Goal: Check status: Check status

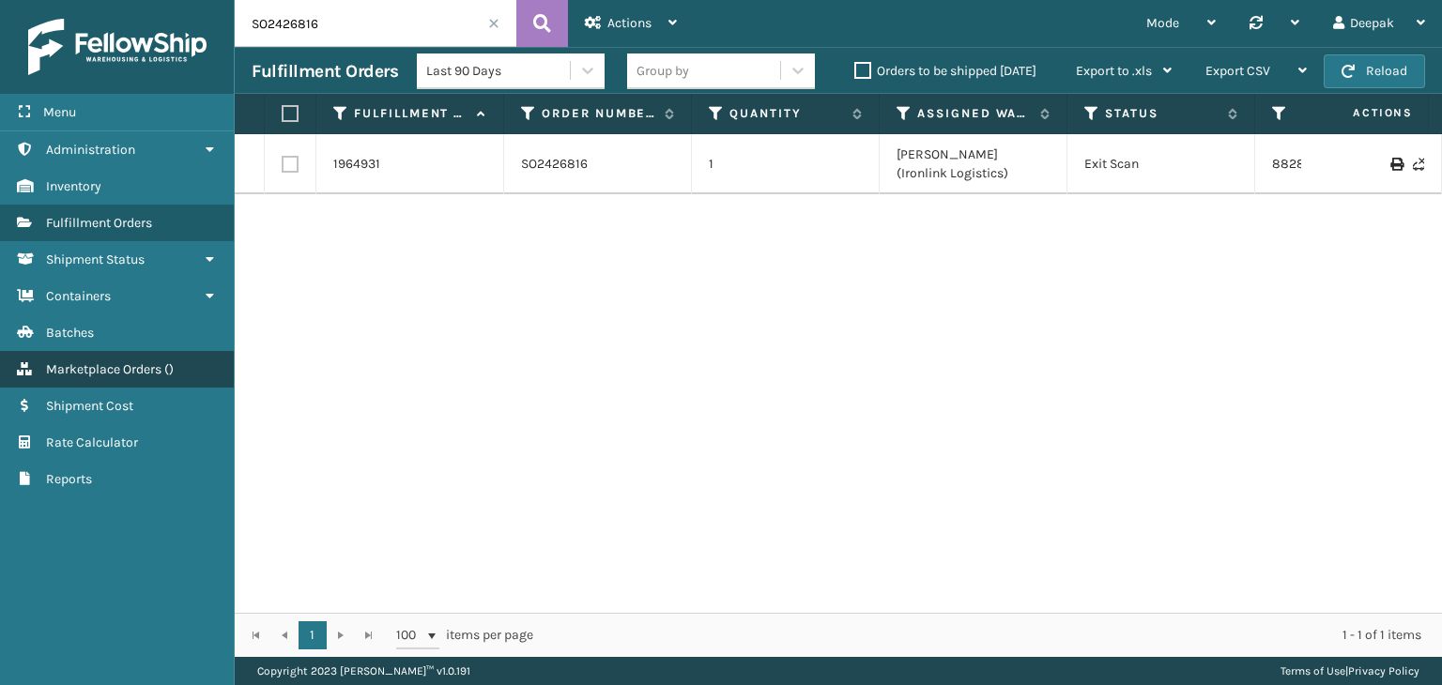
click at [146, 376] on link "Marketplace Orders ( )" at bounding box center [117, 369] width 234 height 37
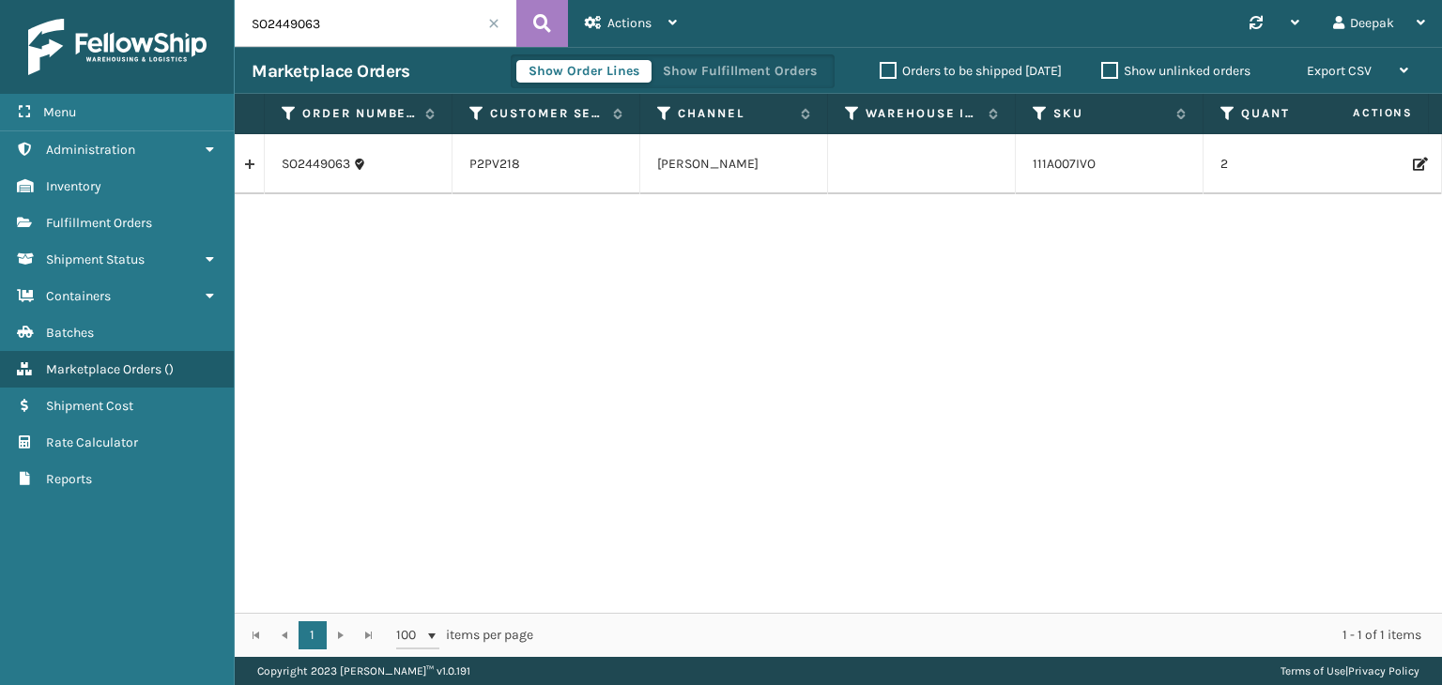
click at [349, 23] on input "SO2449063" at bounding box center [376, 23] width 282 height 47
paste input "871"
type input "SO2448713"
click at [533, 31] on icon at bounding box center [542, 23] width 18 height 28
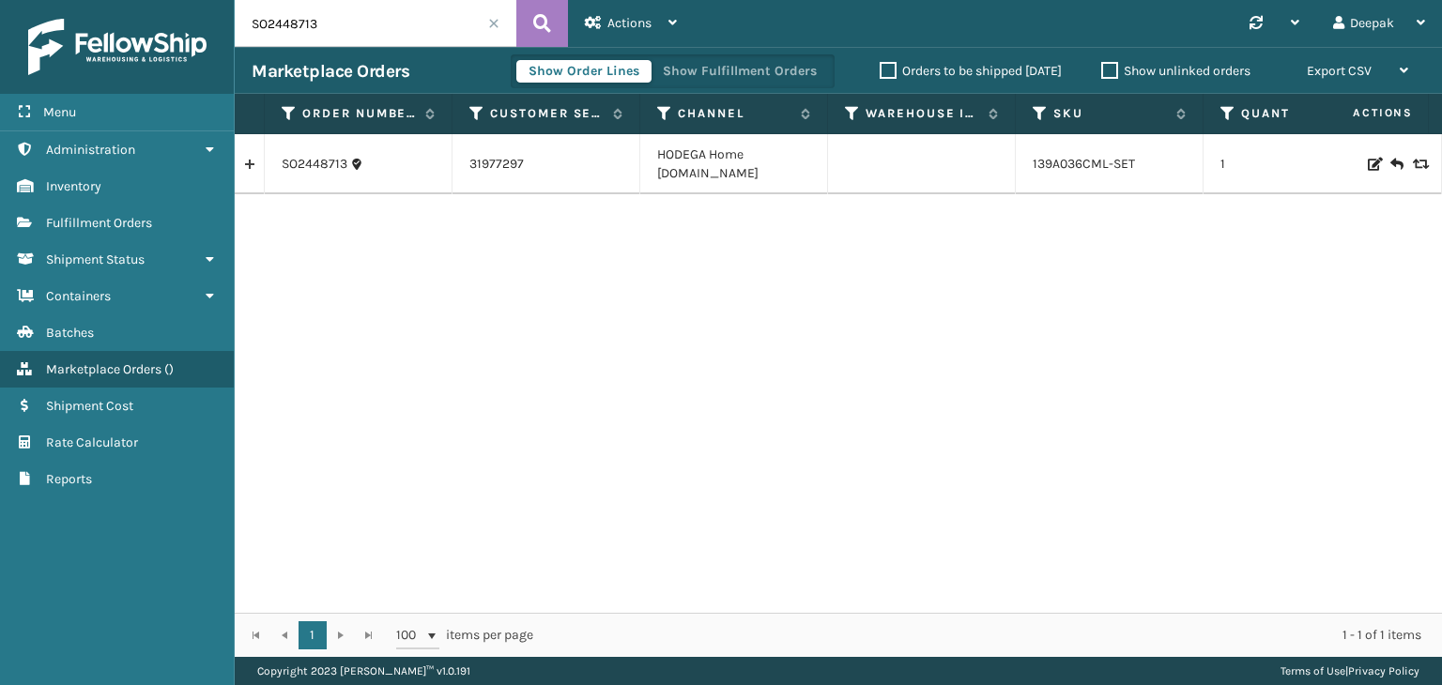
click at [386, 16] on input "SO2448713" at bounding box center [376, 23] width 282 height 47
paste input "990"
type input "SO2448990"
click at [533, 33] on icon at bounding box center [542, 23] width 18 height 28
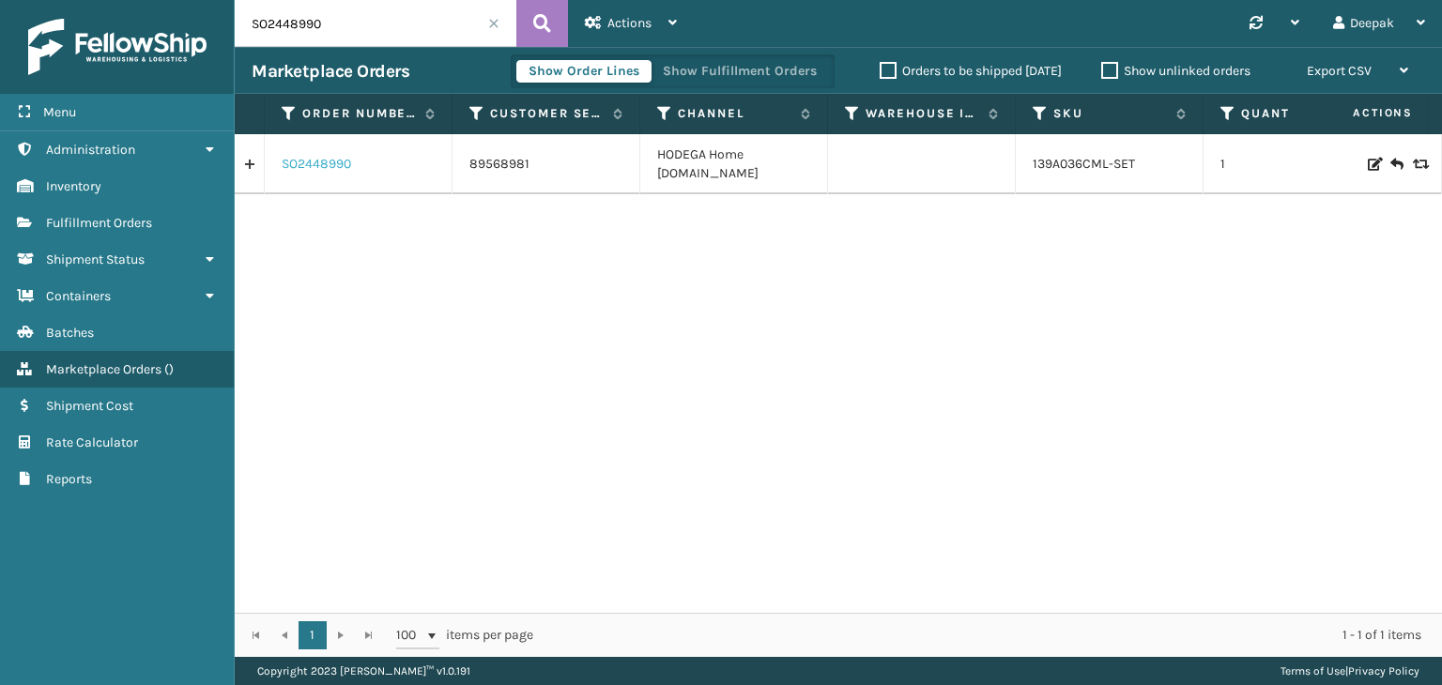
click at [338, 168] on link "SO2448990" at bounding box center [316, 164] width 69 height 19
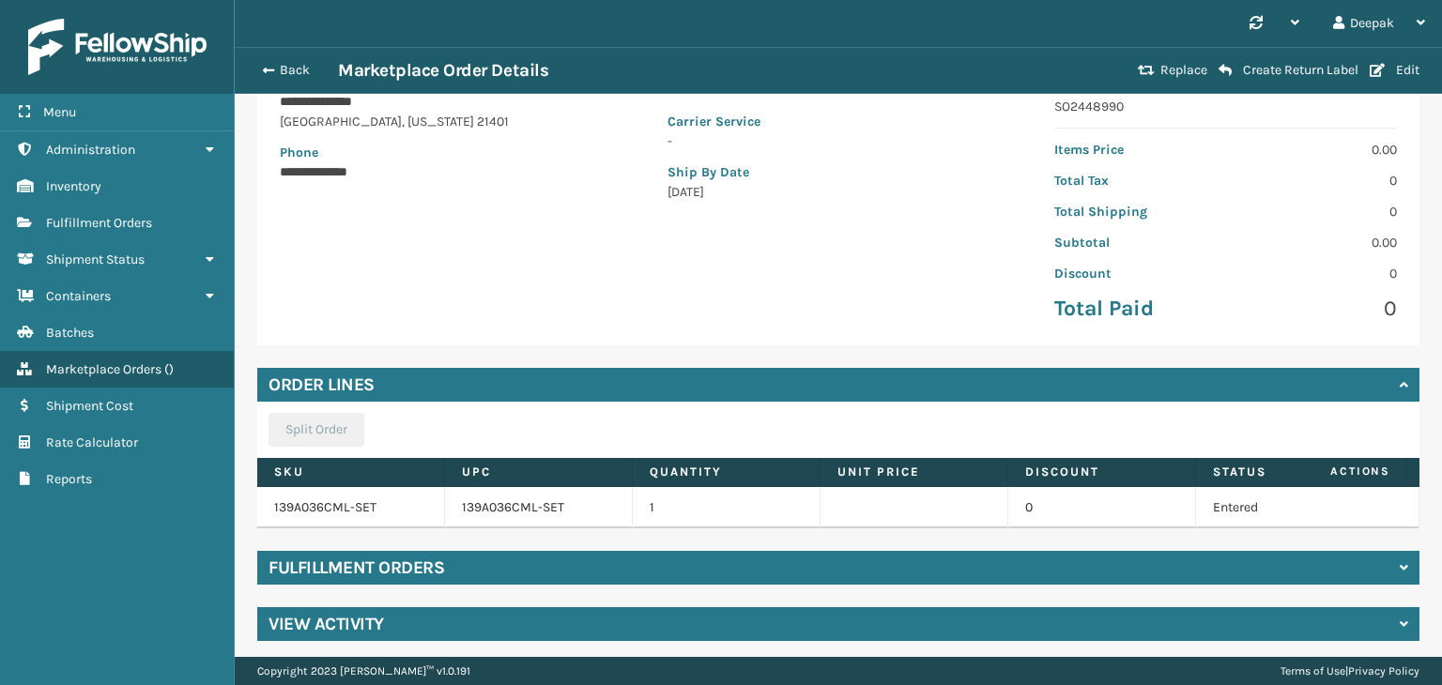
click at [775, 559] on div "Fulfillment Orders" at bounding box center [838, 568] width 1162 height 34
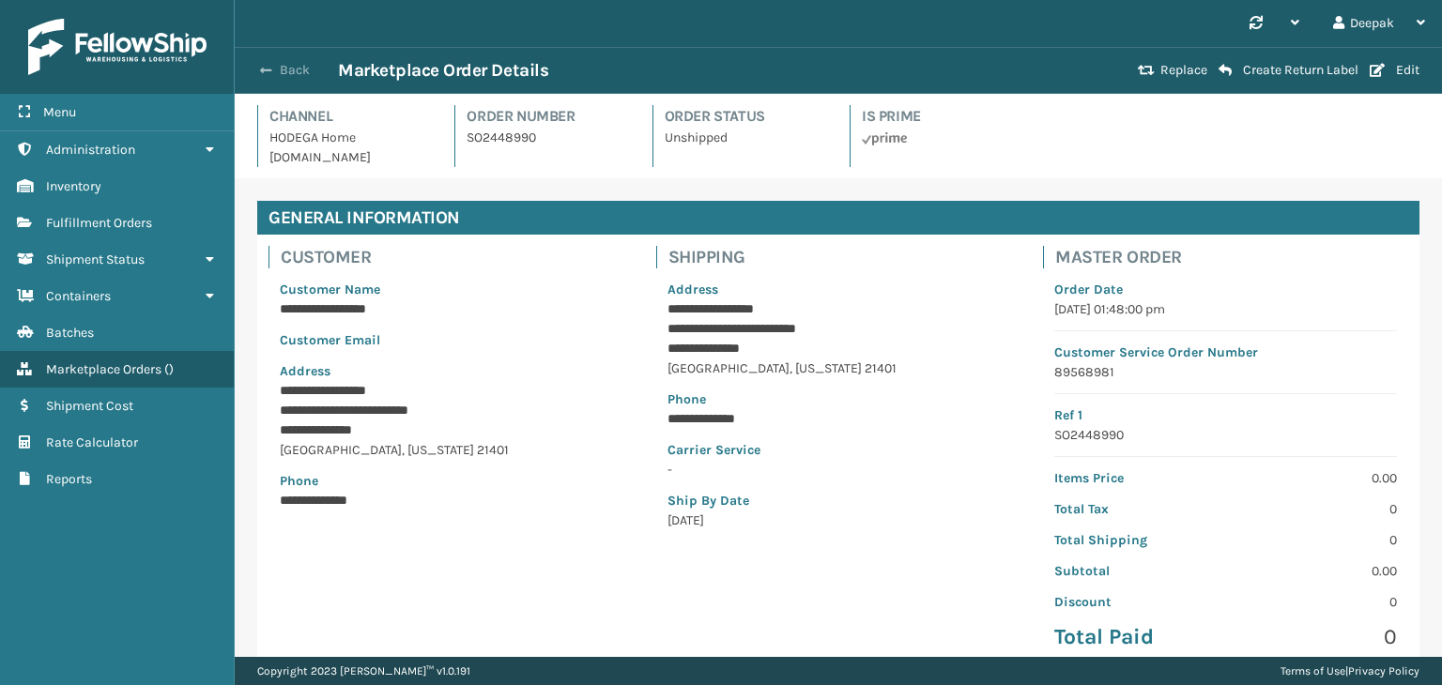
click at [265, 72] on span "button" at bounding box center [265, 70] width 11 height 13
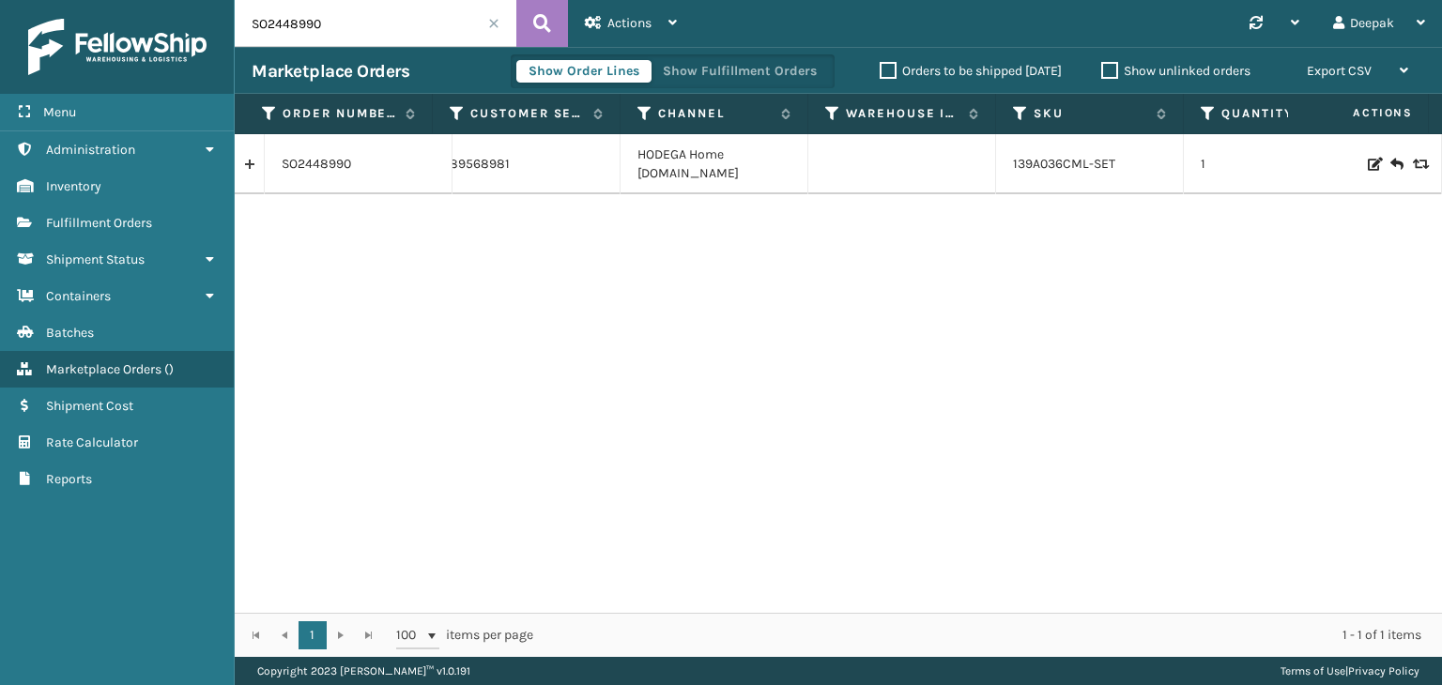
click at [386, 37] on input "SO2448990" at bounding box center [376, 23] width 282 height 47
paste input "713"
type input "SO2448713"
click at [542, 27] on icon at bounding box center [542, 23] width 18 height 28
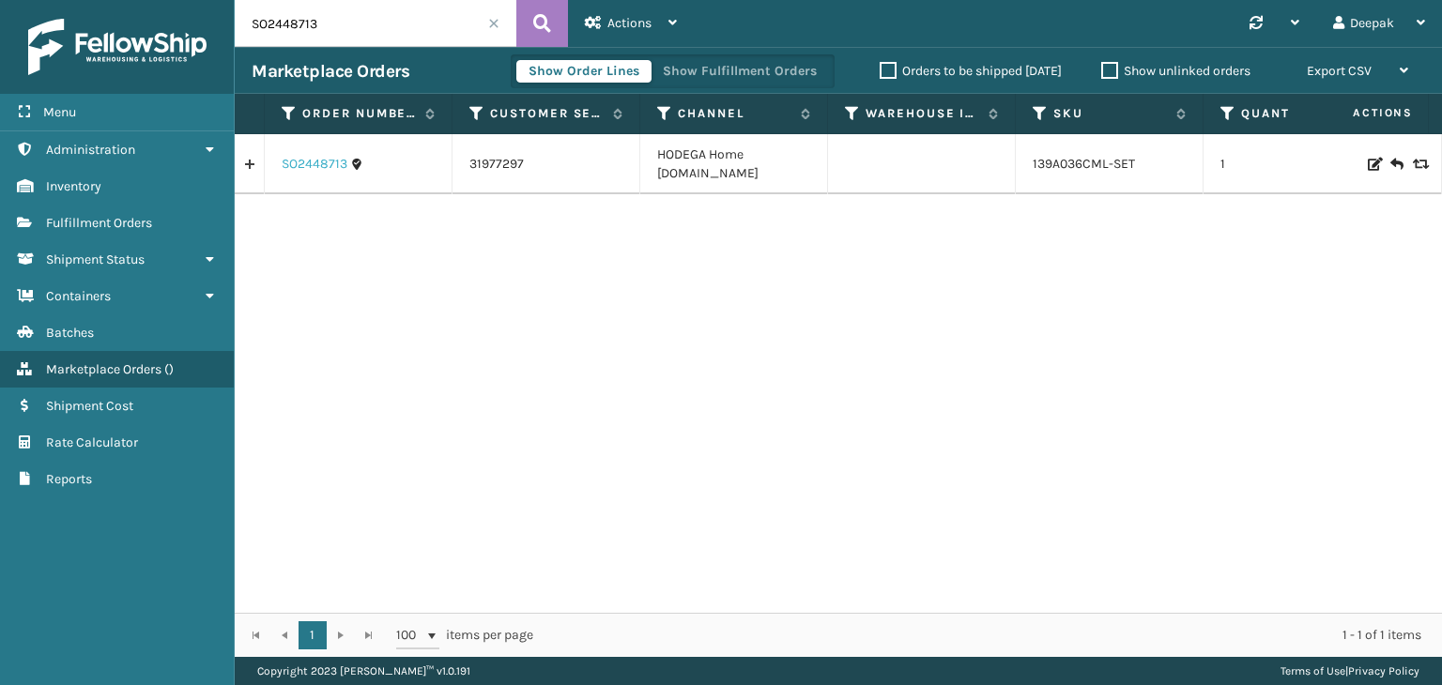
click at [312, 166] on link "SO2448713" at bounding box center [315, 164] width 66 height 19
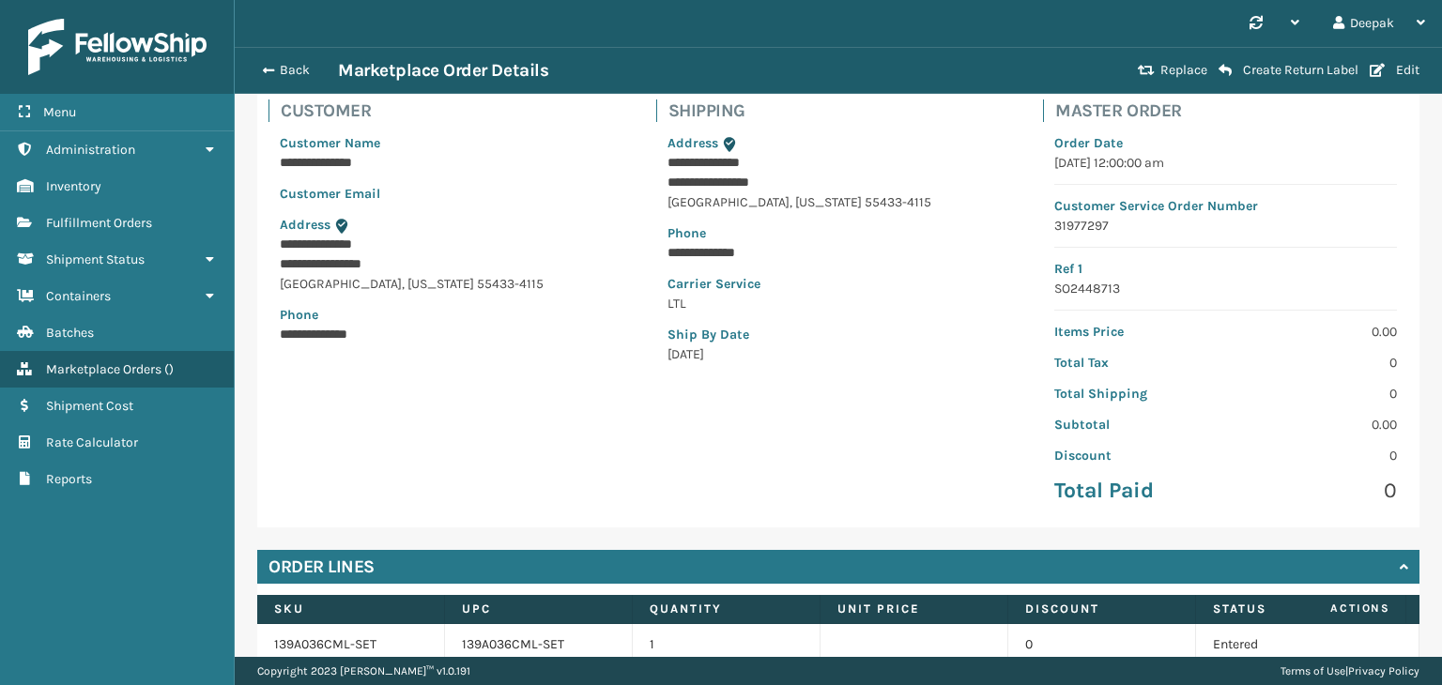
scroll to position [283, 0]
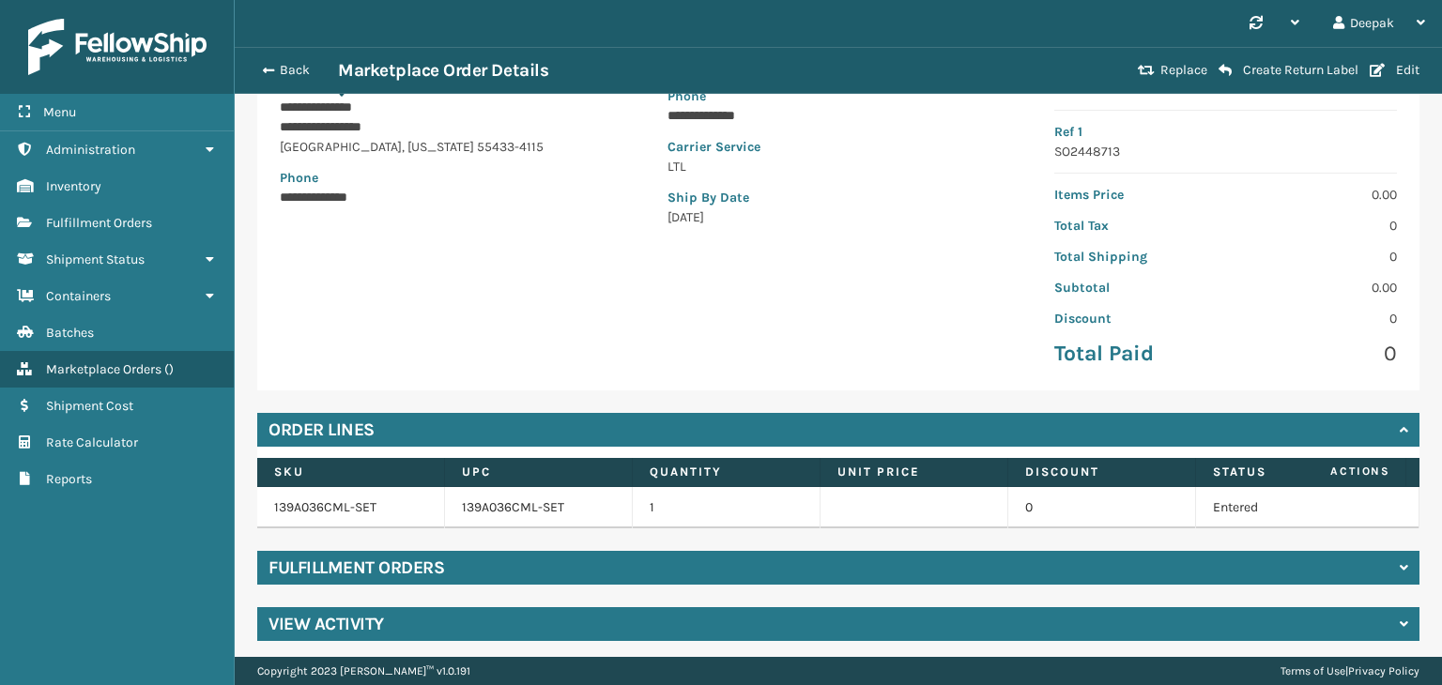
click at [996, 560] on div "Fulfillment Orders" at bounding box center [838, 568] width 1162 height 34
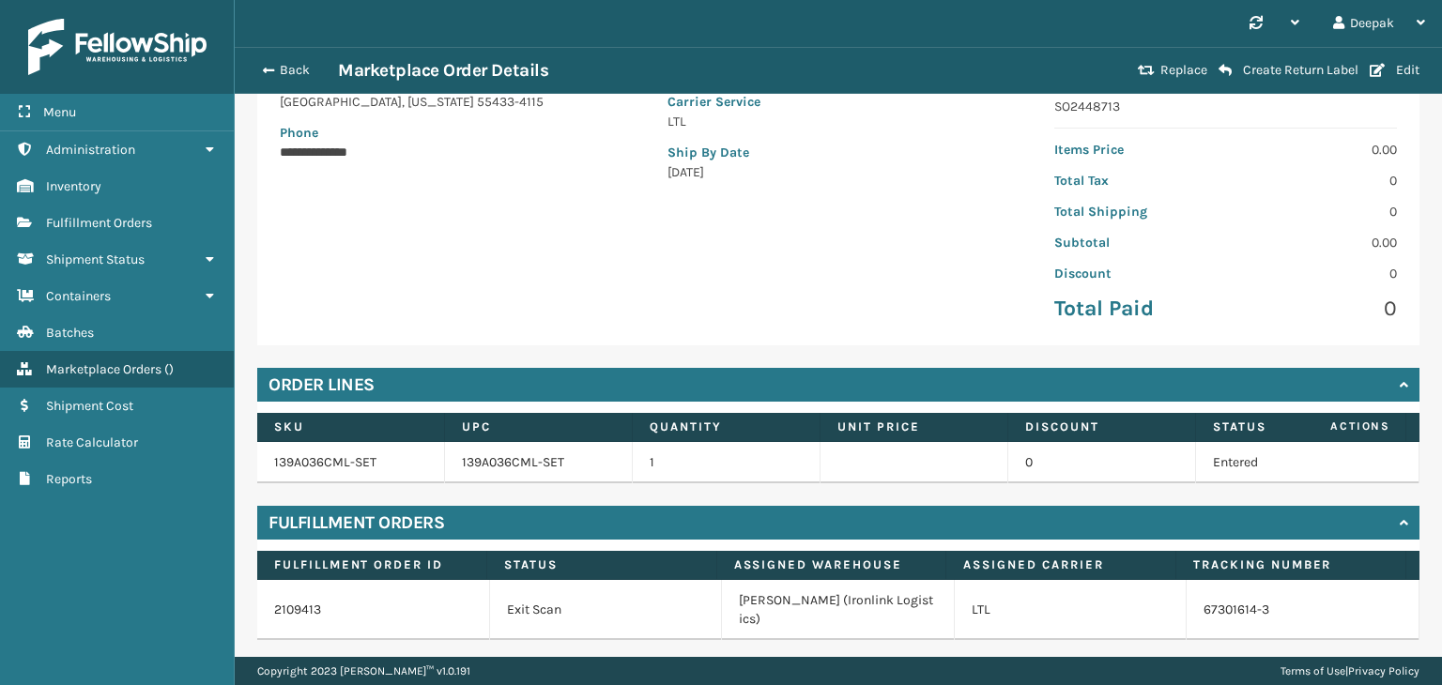
scroll to position [364, 0]
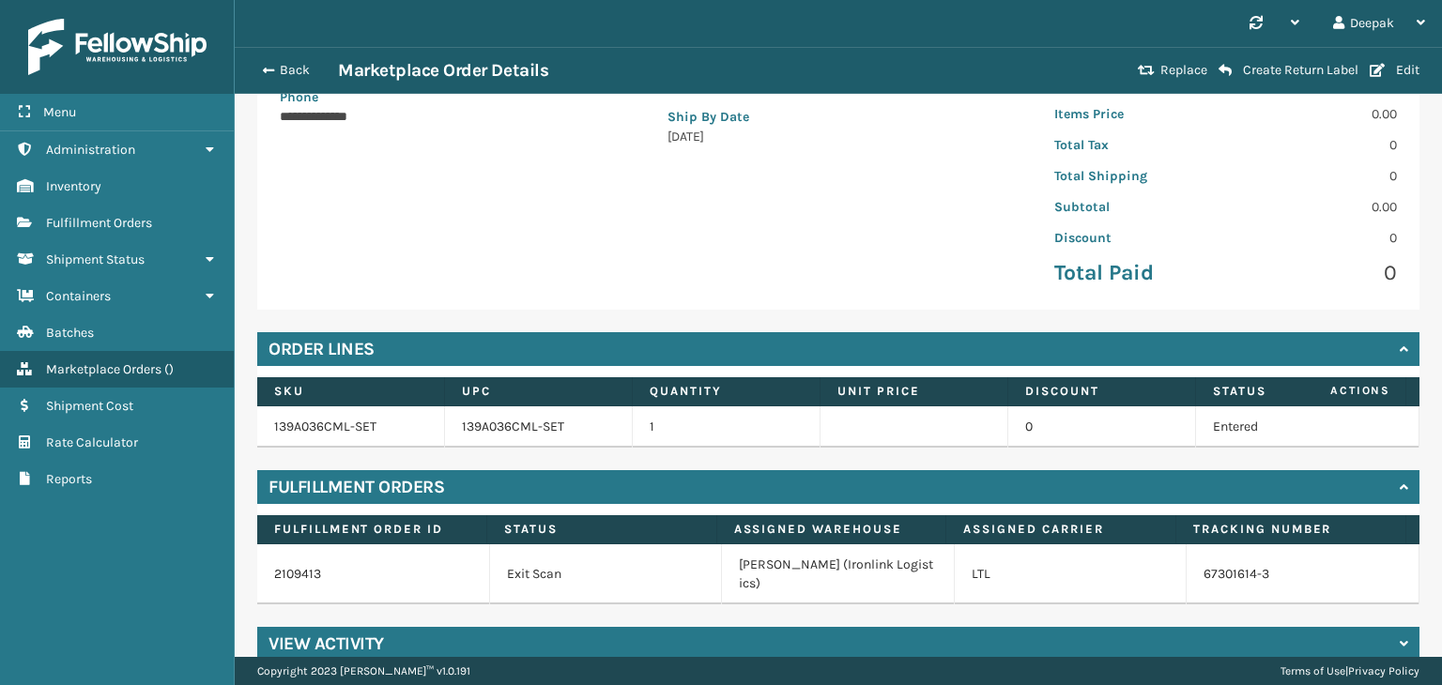
click at [1265, 560] on td "67301614-3" at bounding box center [1302, 574] width 233 height 60
copy div "67301614-3"
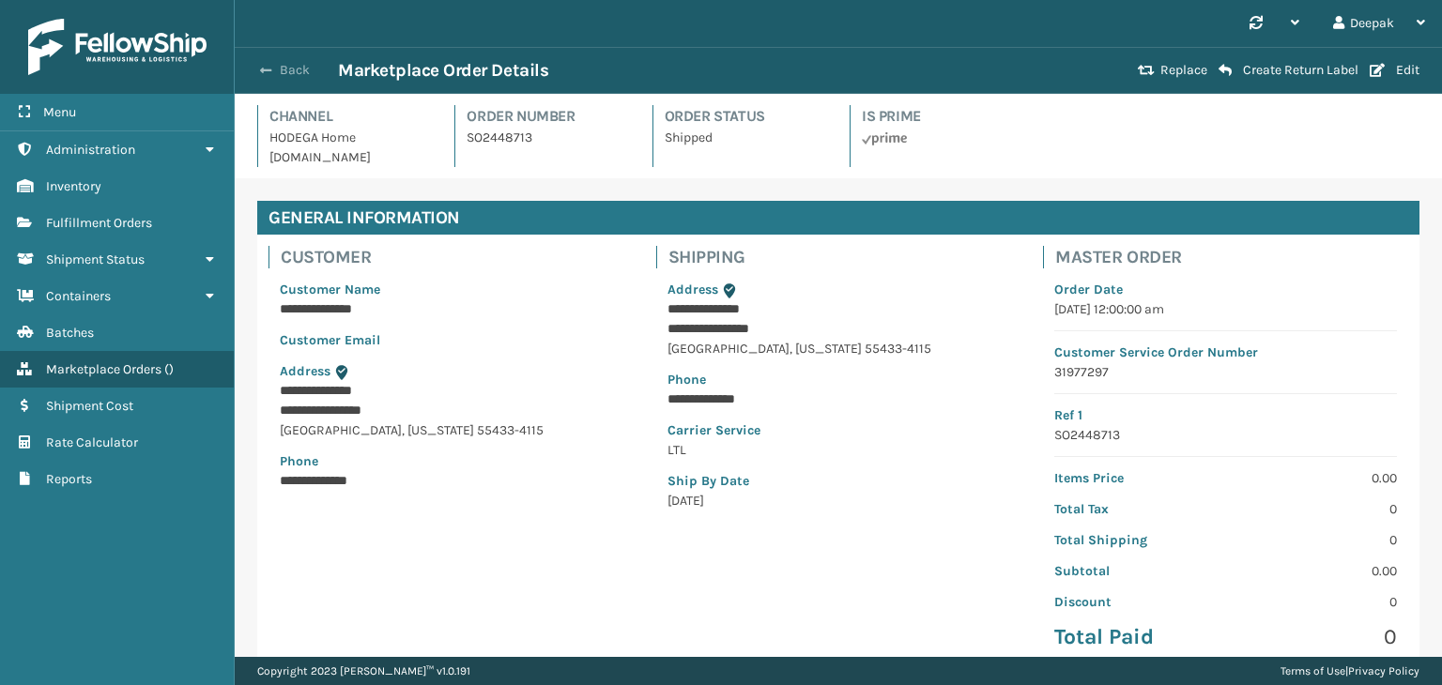
click at [265, 74] on span "button" at bounding box center [265, 70] width 11 height 13
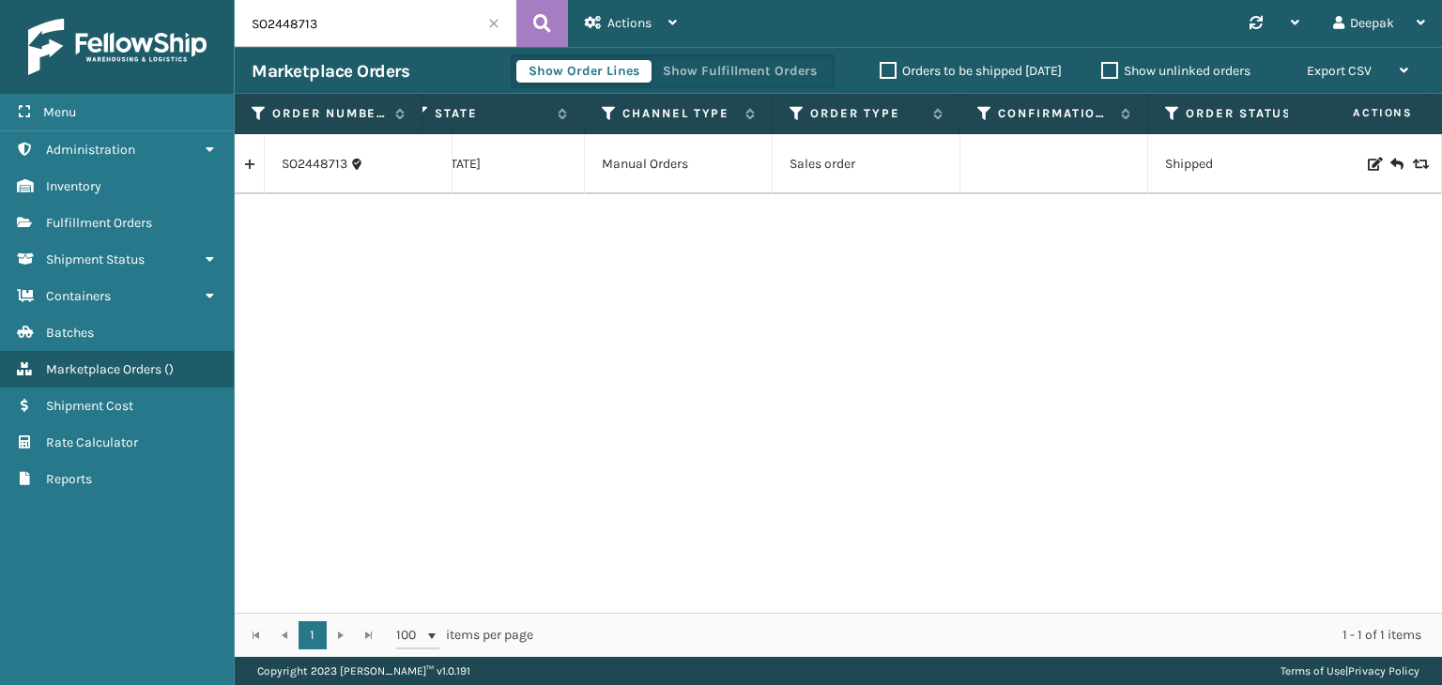
scroll to position [0, 1000]
click at [365, 16] on input "SO2448713" at bounding box center [376, 23] width 282 height 47
paste input "990"
type input "SO2448990"
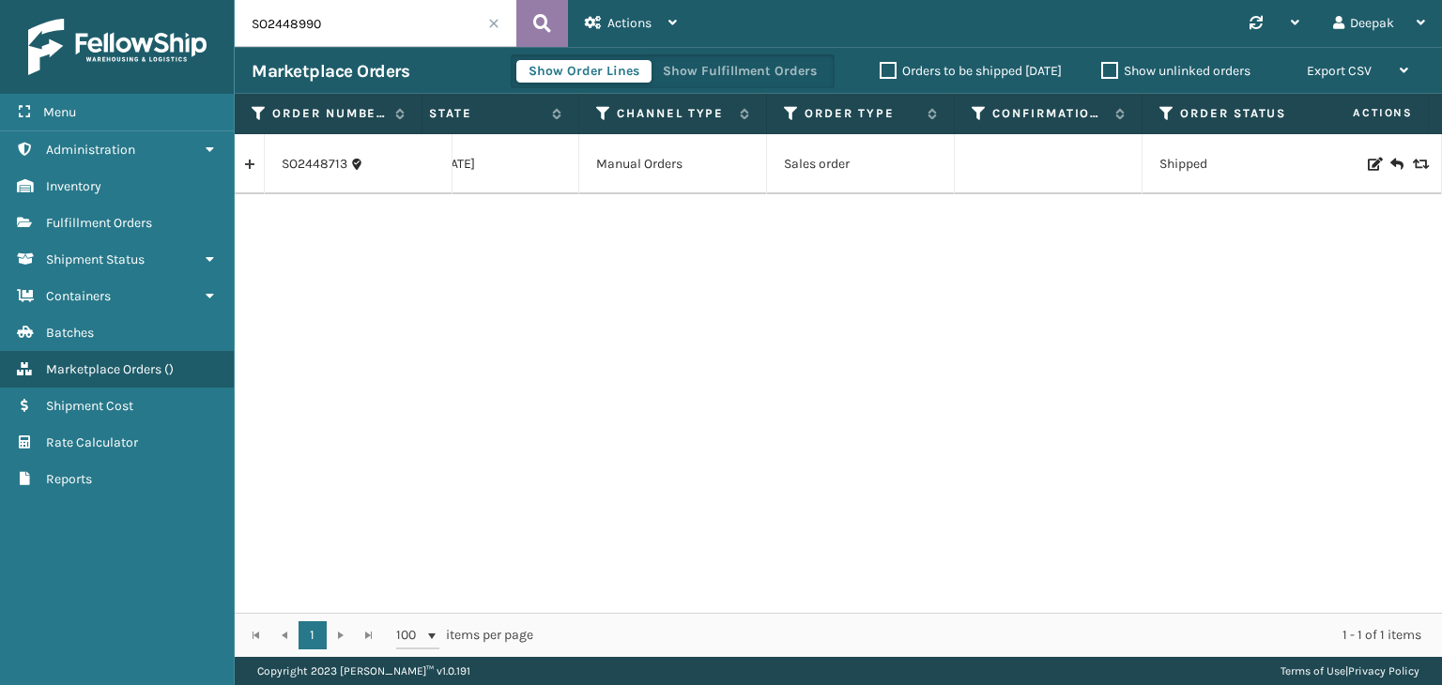
click at [557, 26] on button at bounding box center [542, 23] width 52 height 47
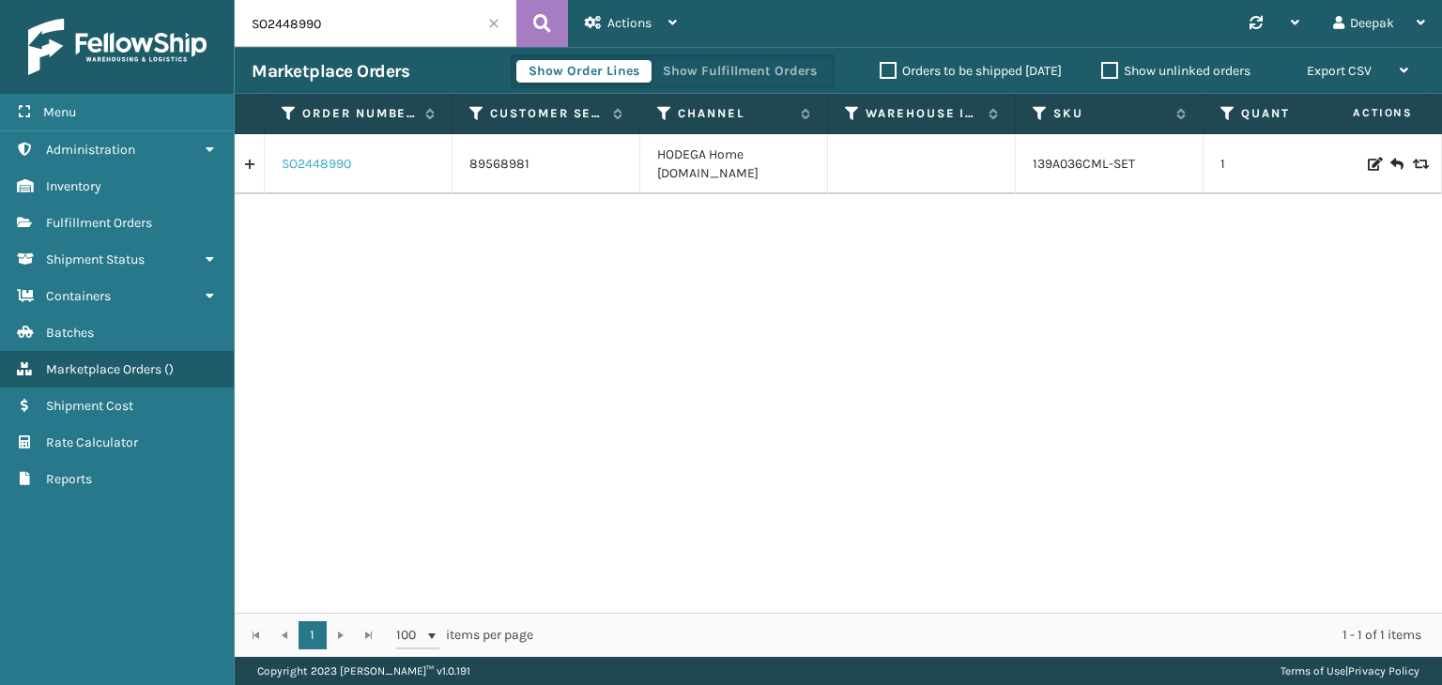
click at [338, 167] on link "SO2448990" at bounding box center [316, 164] width 69 height 19
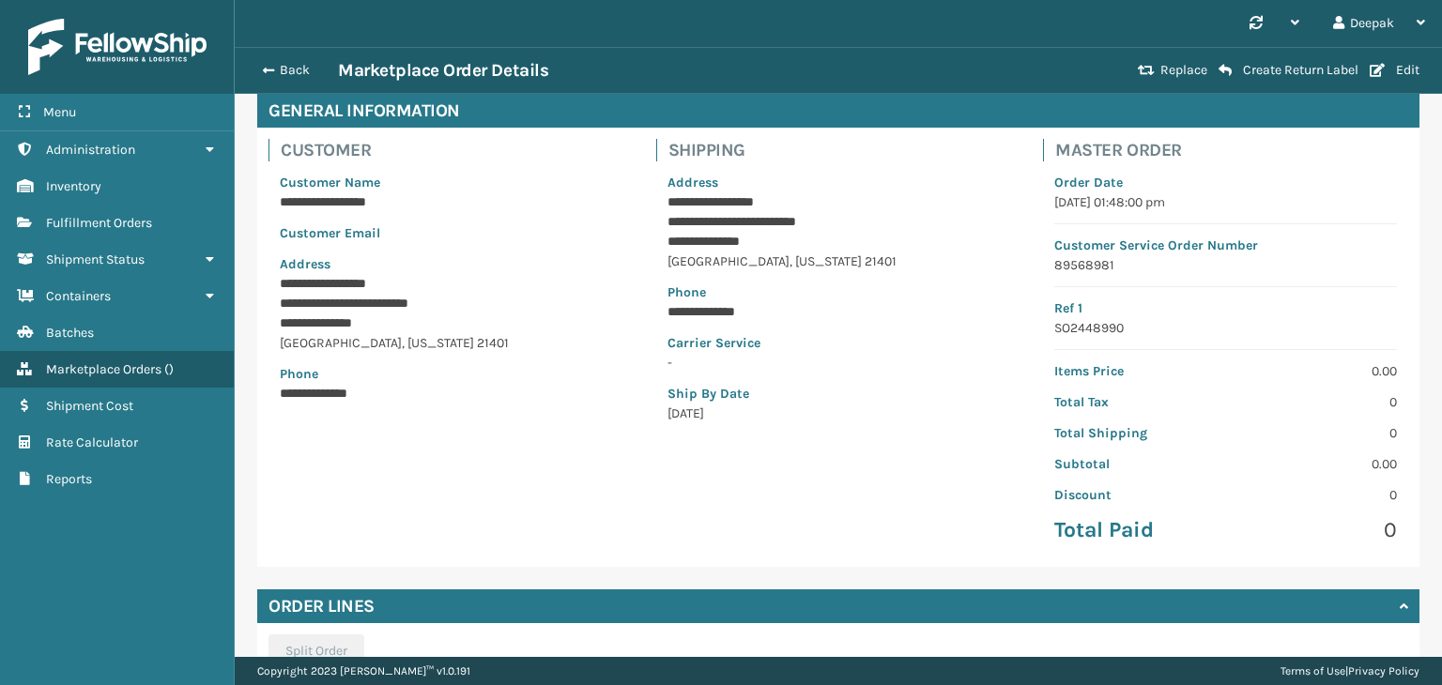
scroll to position [328, 0]
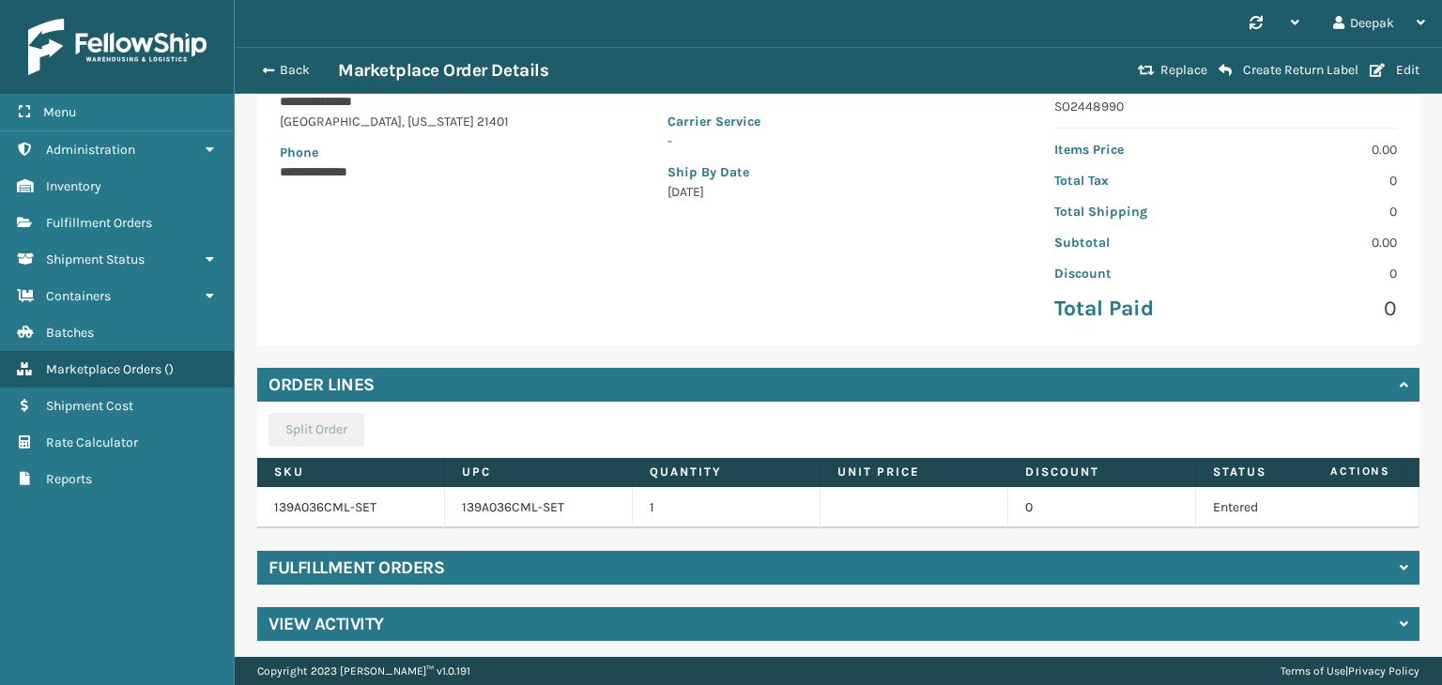
click at [694, 568] on div "Fulfillment Orders" at bounding box center [838, 568] width 1162 height 34
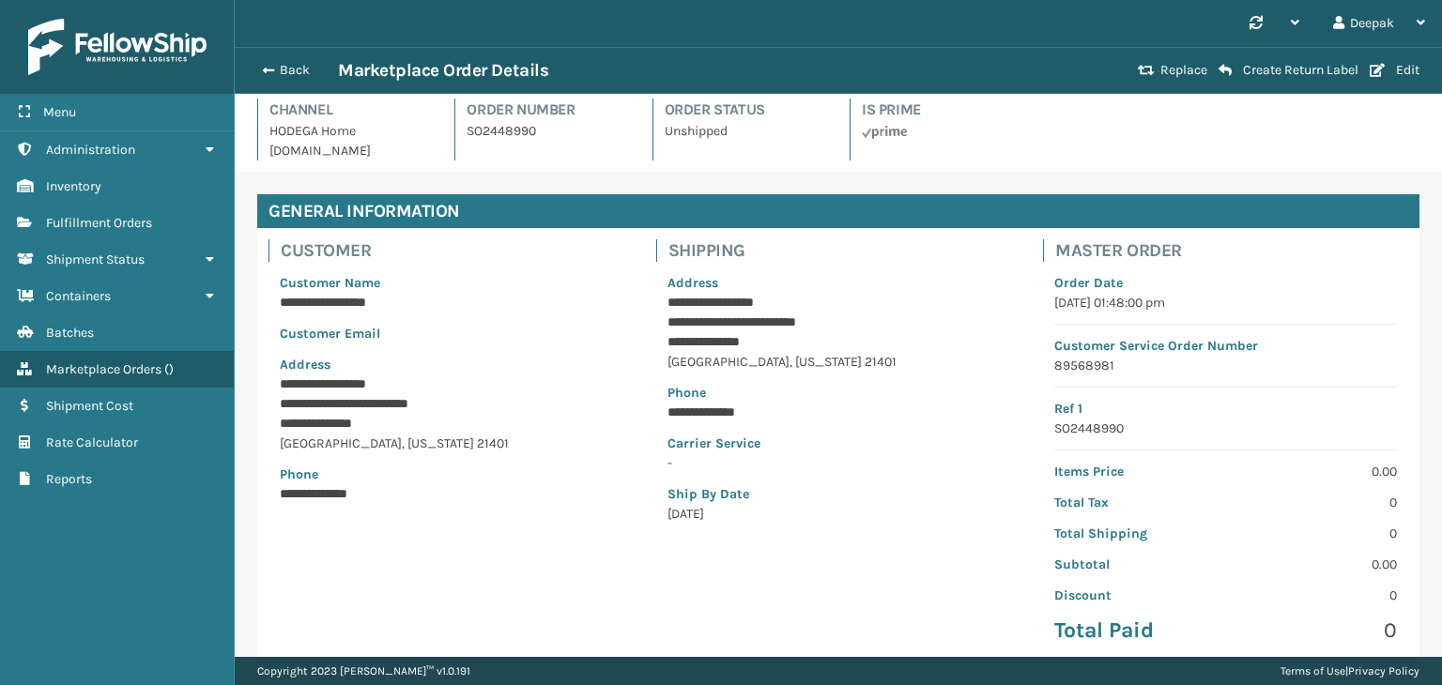
scroll to position [0, 0]
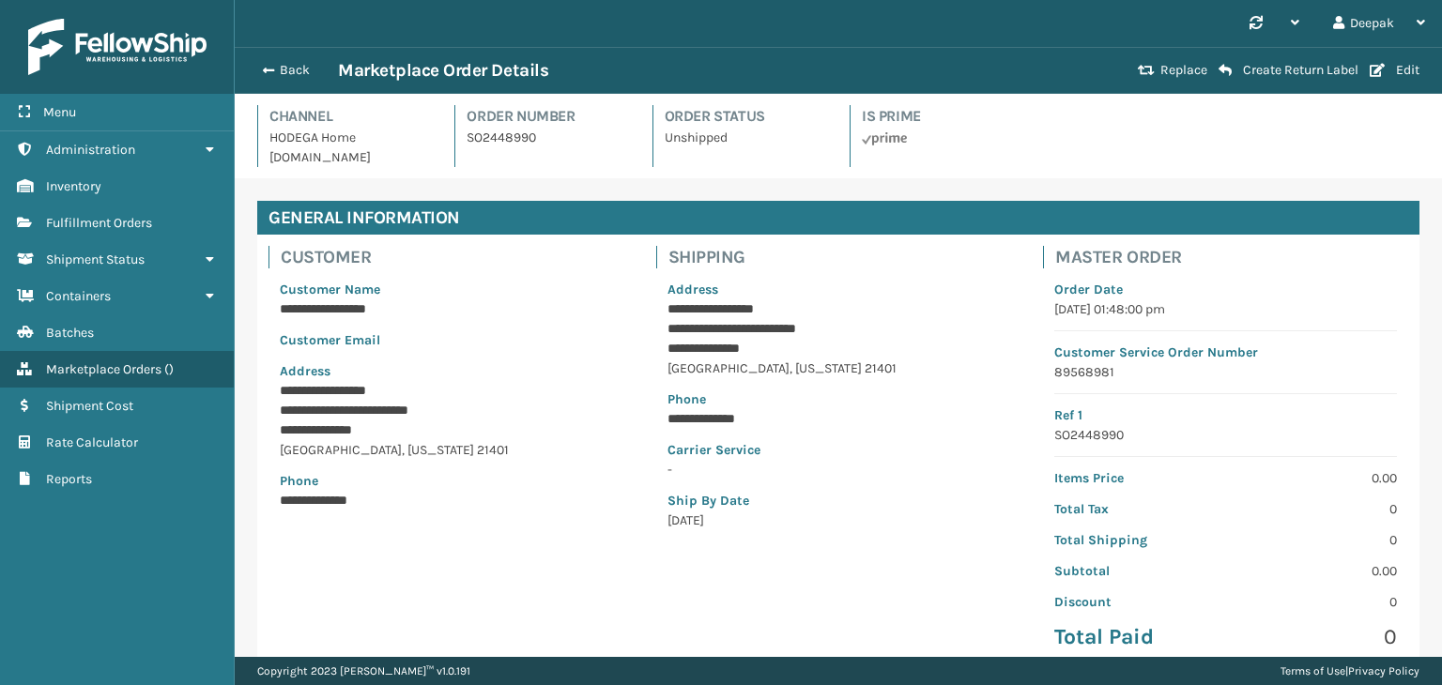
click at [258, 60] on div "Back Marketplace Order Details" at bounding box center [692, 70] width 880 height 23
click at [270, 64] on span "button" at bounding box center [265, 70] width 11 height 13
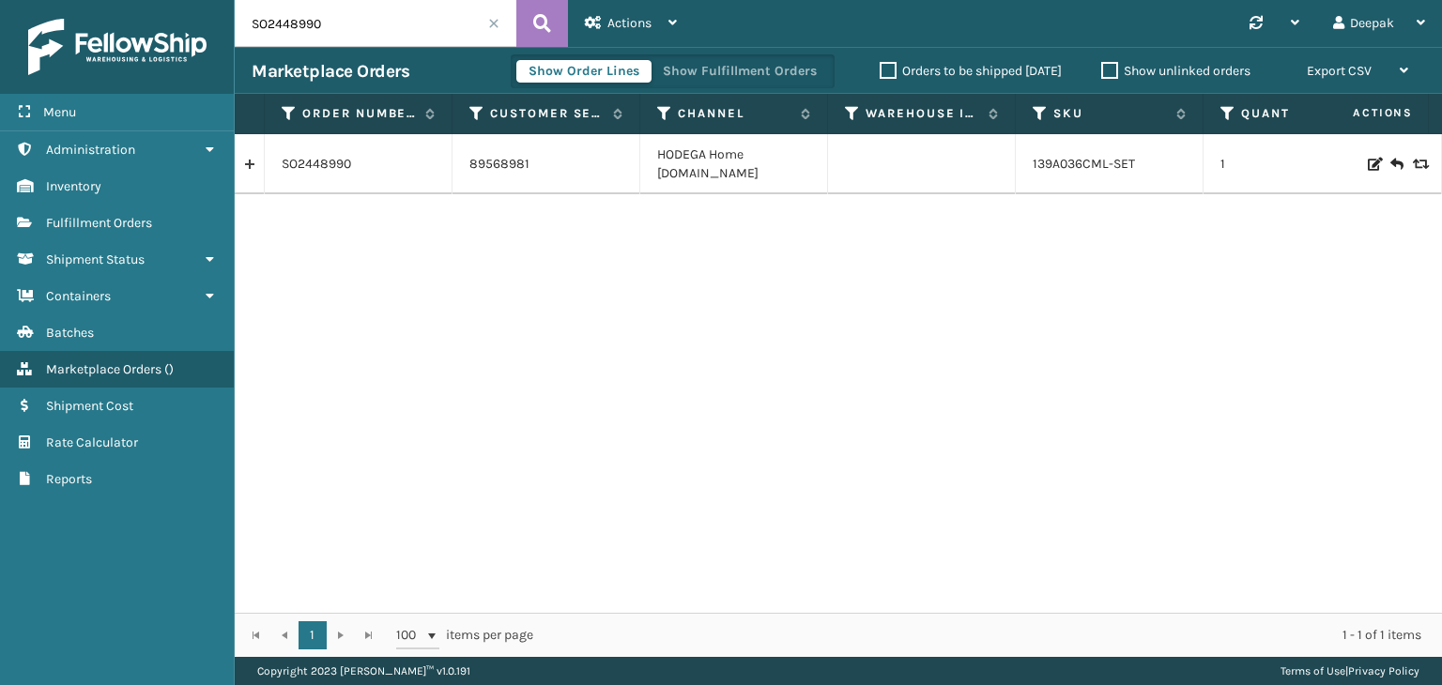
click at [348, 35] on input "SO2448990" at bounding box center [376, 23] width 282 height 47
paste input "9965"
type input "SO2449965"
click at [544, 35] on icon at bounding box center [542, 23] width 18 height 28
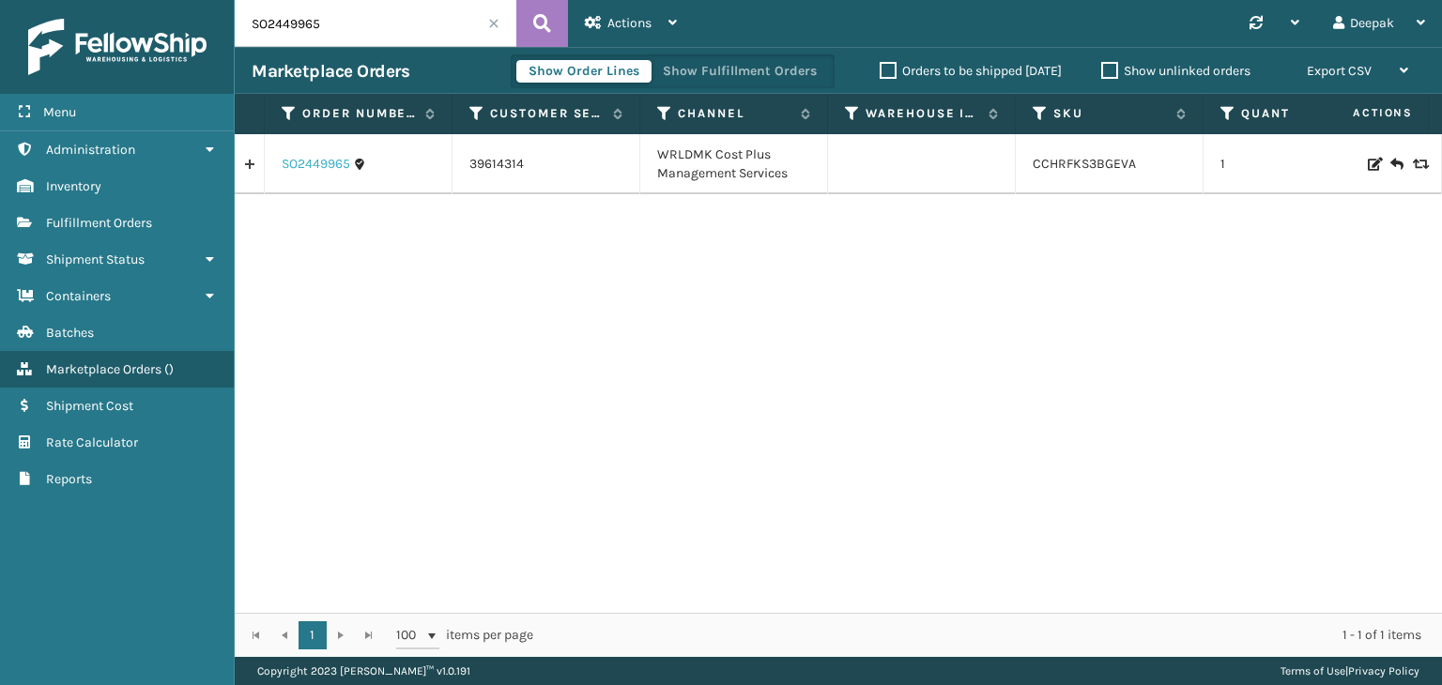
click at [300, 165] on link "SO2449965" at bounding box center [316, 164] width 69 height 19
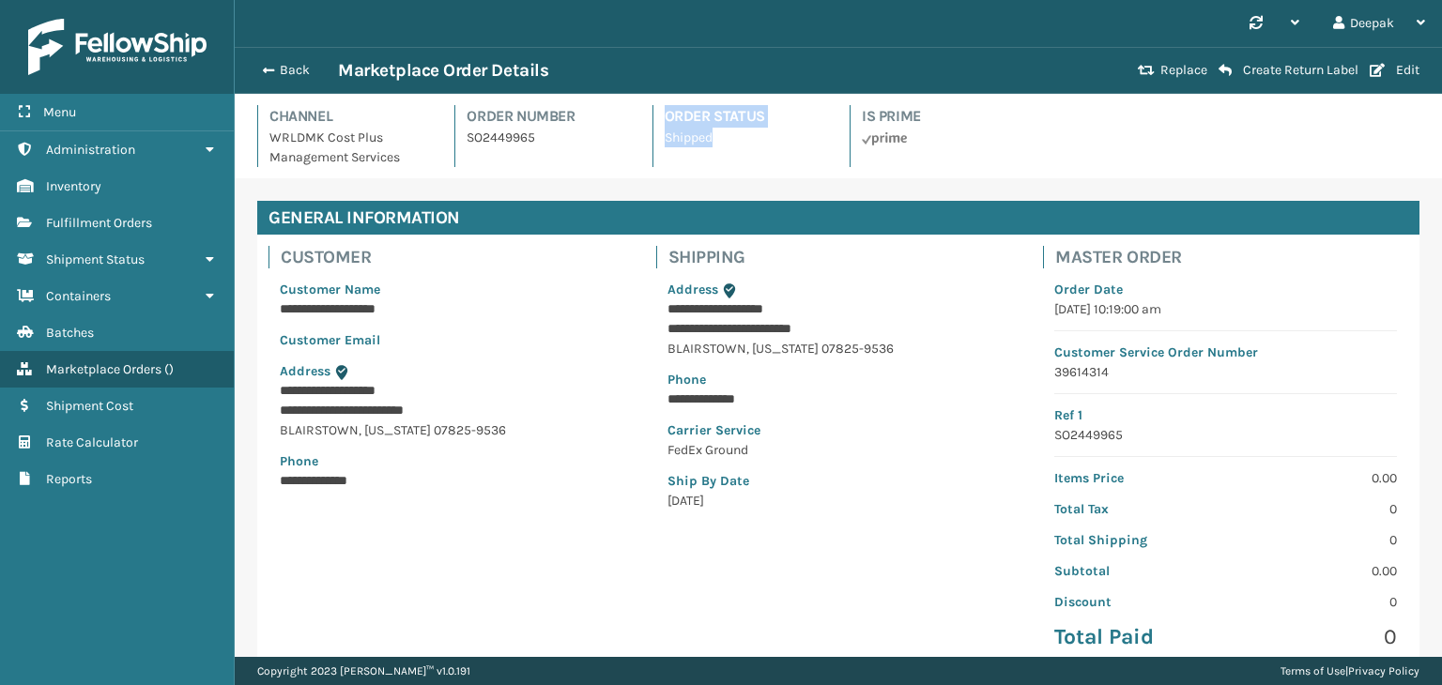
drag, startPoint x: 713, startPoint y: 141, endPoint x: 658, endPoint y: 115, distance: 60.9
click at [658, 115] on div "Order Status Shipped" at bounding box center [739, 136] width 175 height 62
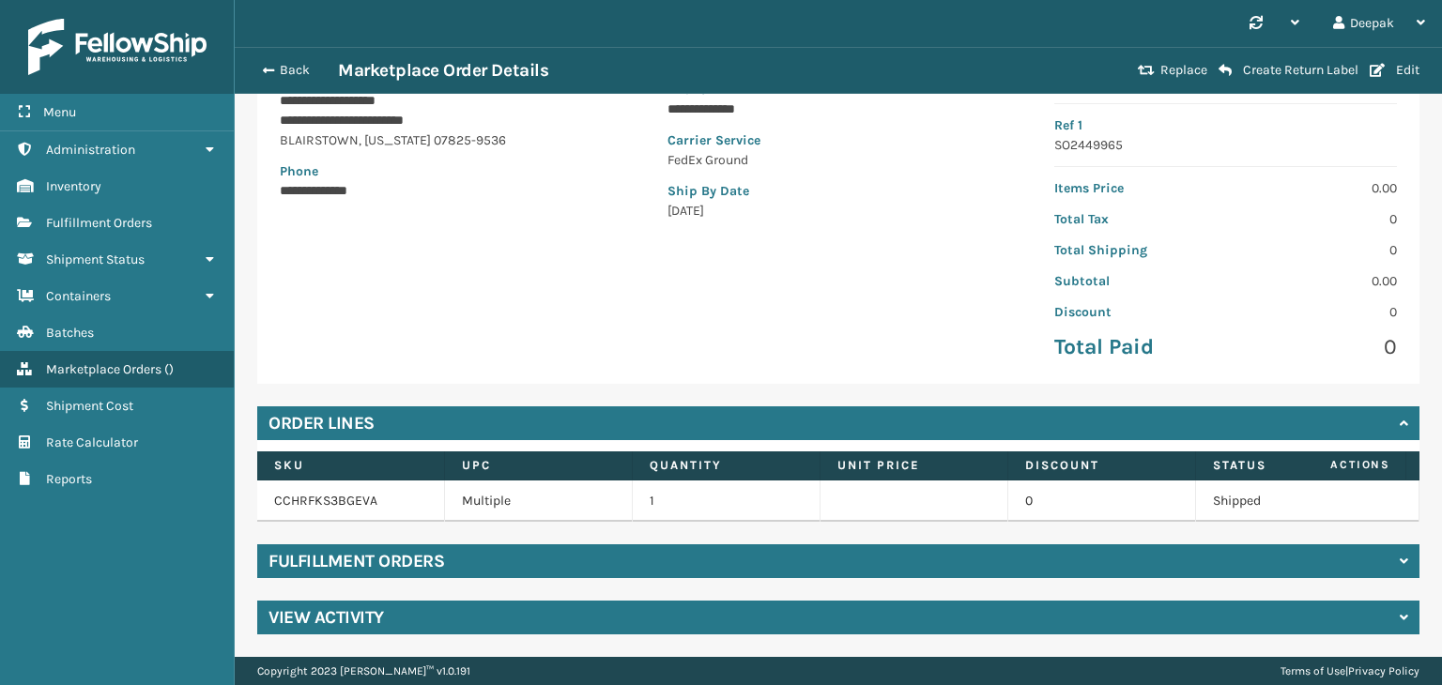
scroll to position [303, 0]
click at [727, 559] on div "Fulfillment Orders" at bounding box center [838, 561] width 1162 height 34
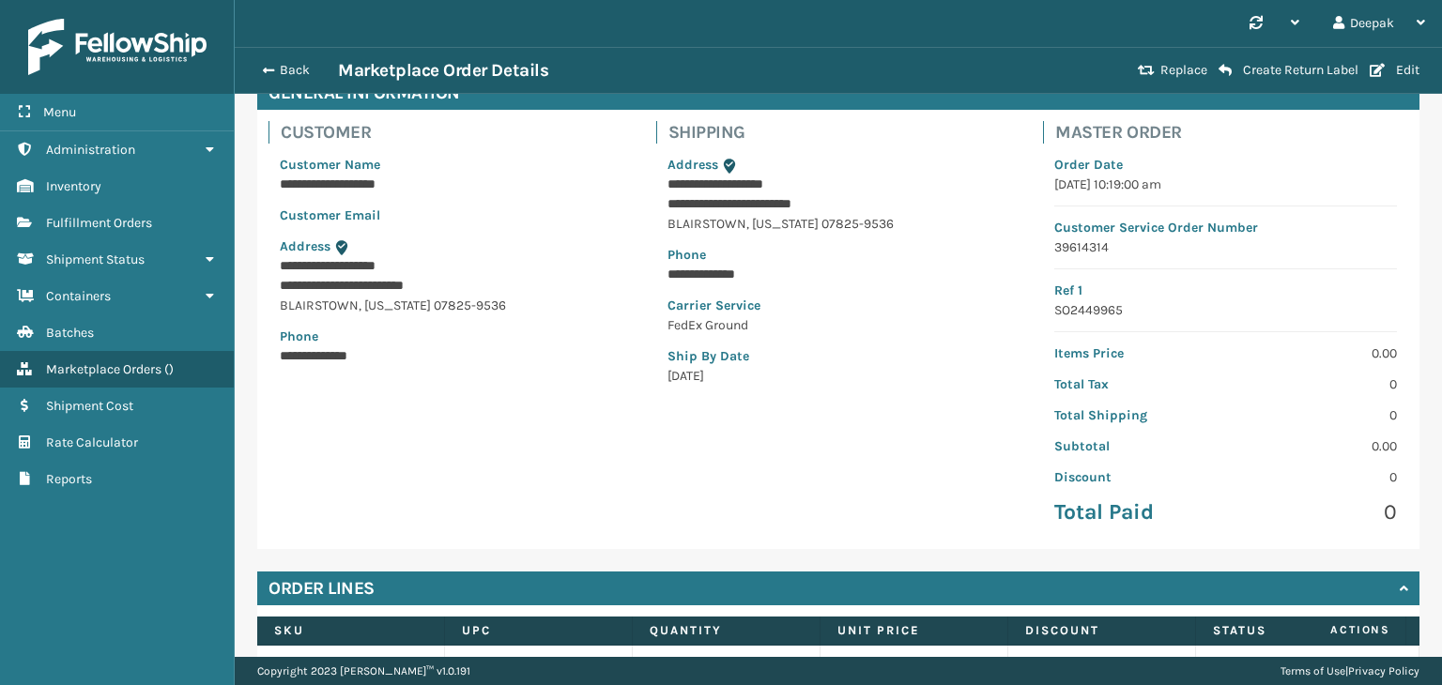
scroll to position [0, 0]
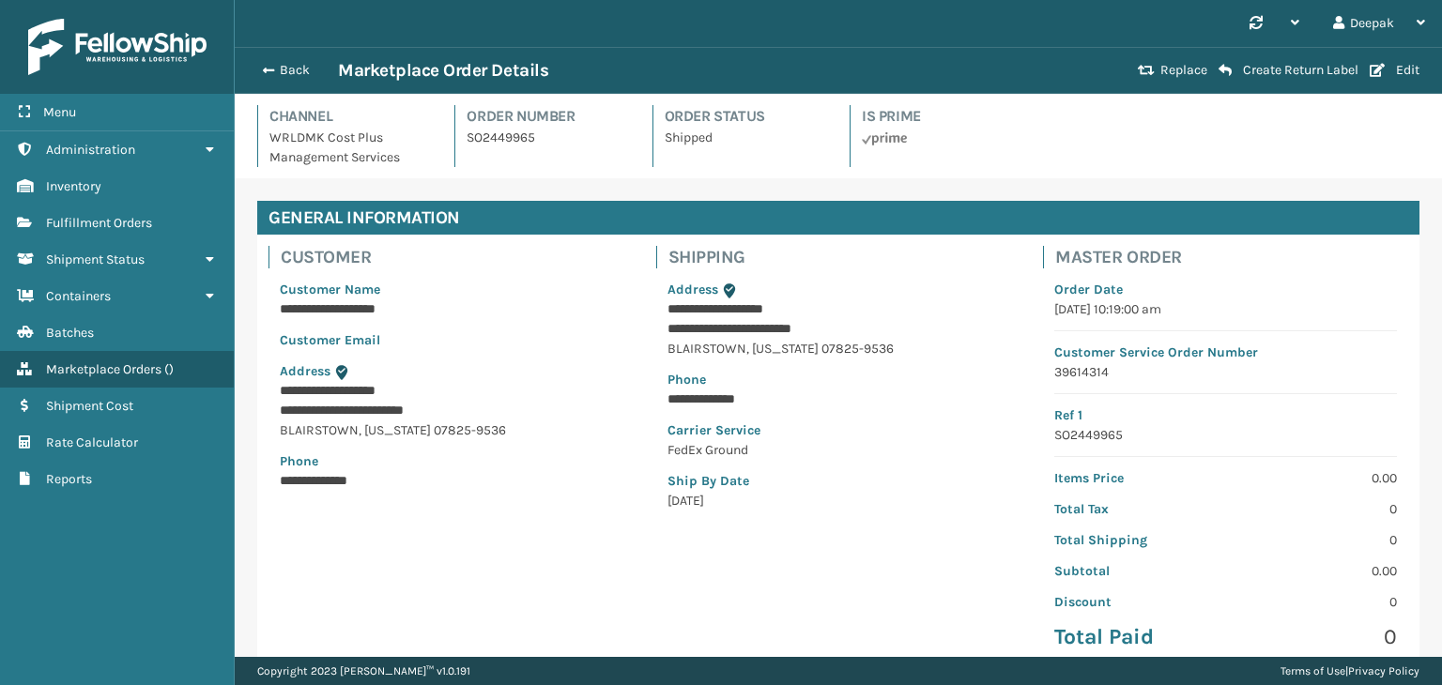
click at [689, 157] on div "Order Status Shipped" at bounding box center [739, 136] width 175 height 62
drag, startPoint x: 724, startPoint y: 147, endPoint x: 656, endPoint y: 117, distance: 74.0
click at [656, 117] on div "Order Status Shipped" at bounding box center [739, 136] width 175 height 62
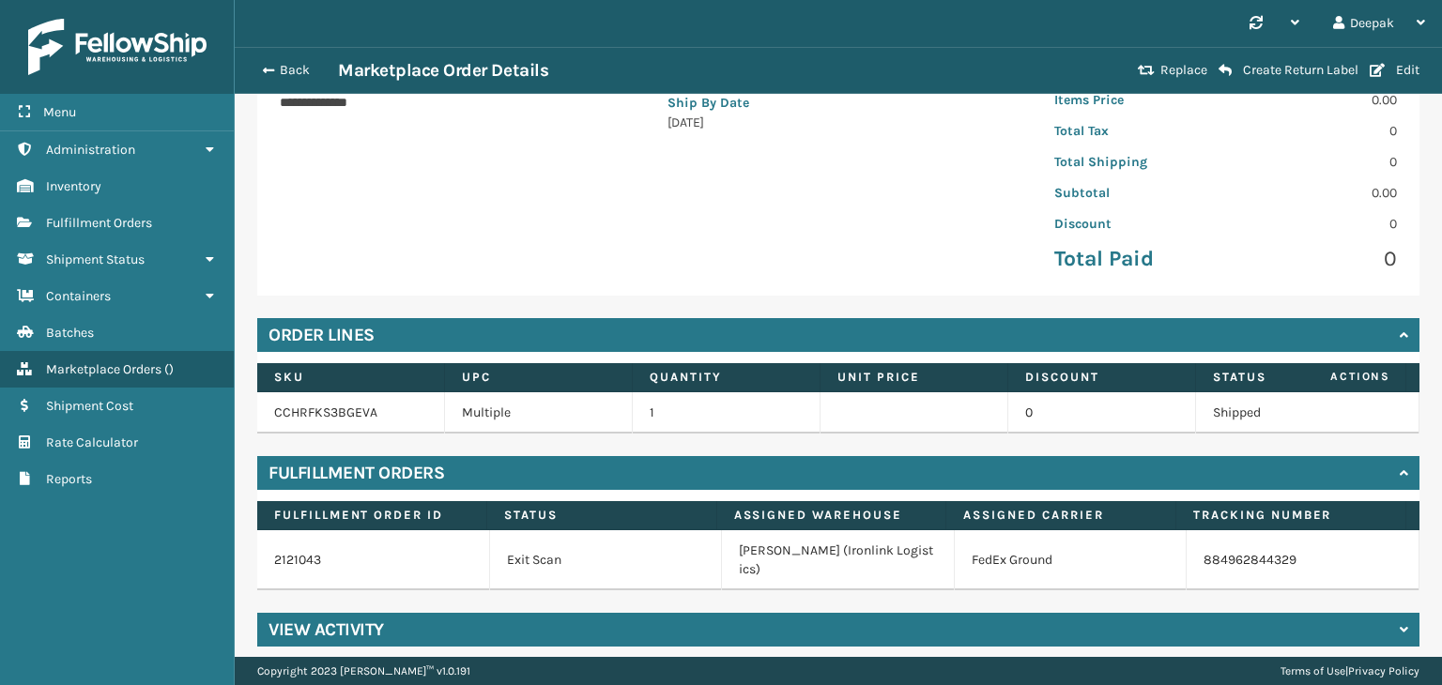
scroll to position [384, 0]
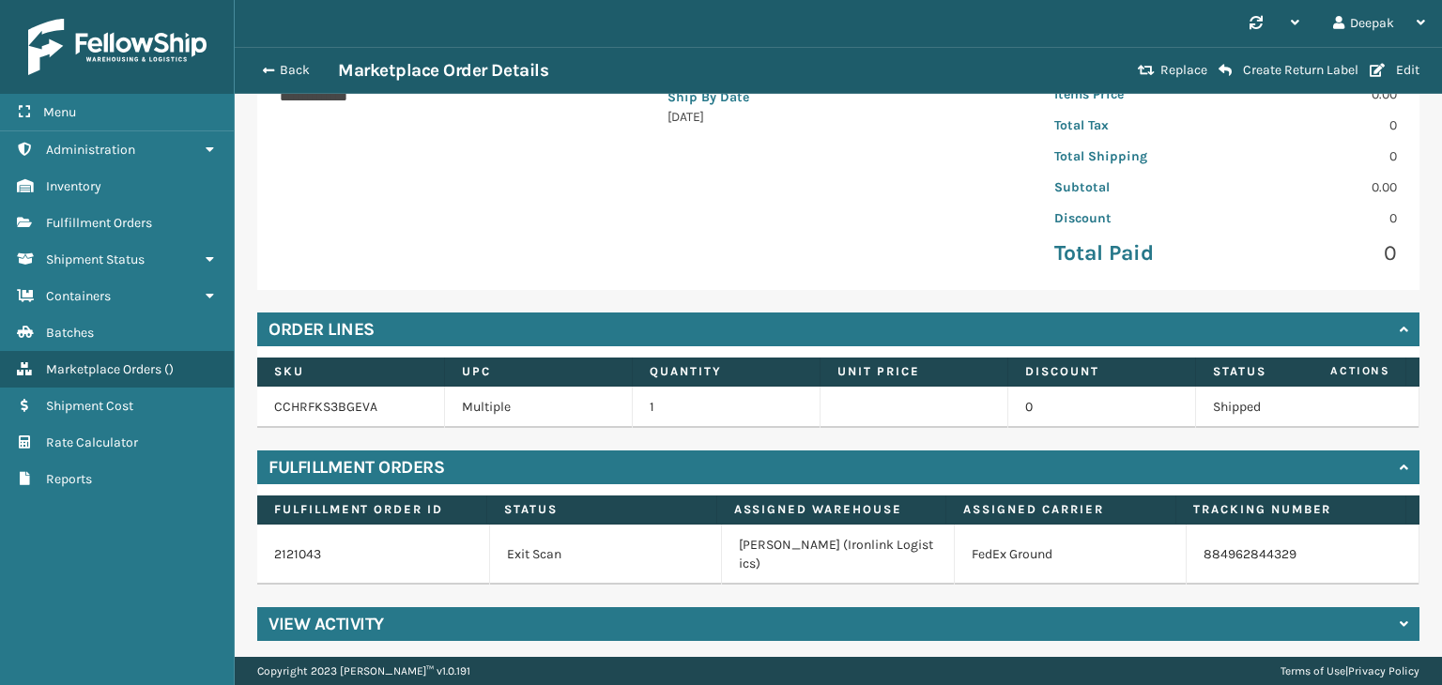
click at [1288, 560] on td "884962844329" at bounding box center [1302, 555] width 233 height 60
copy div "884962844329"
click at [1010, 557] on td "FedEx Ground" at bounding box center [1071, 555] width 233 height 60
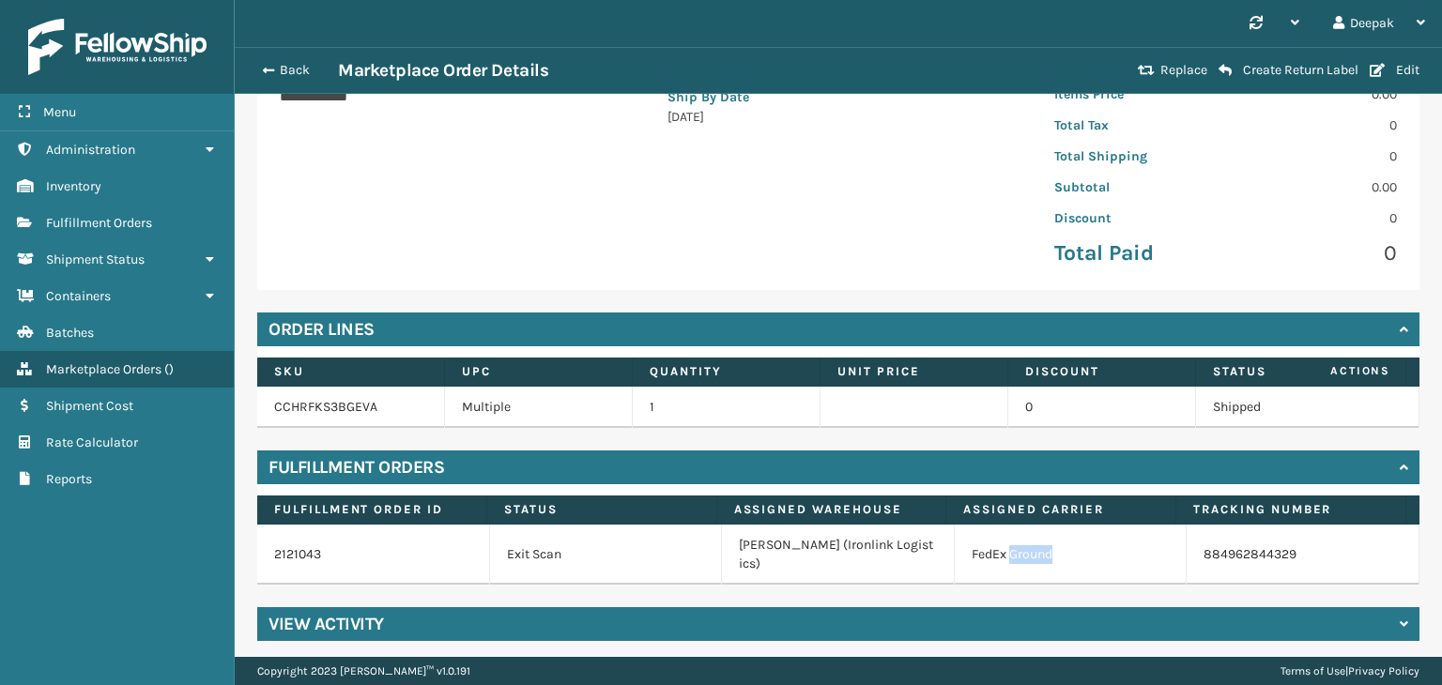
click at [1010, 557] on td "FedEx Ground" at bounding box center [1071, 555] width 233 height 60
copy td "FedEx Ground"
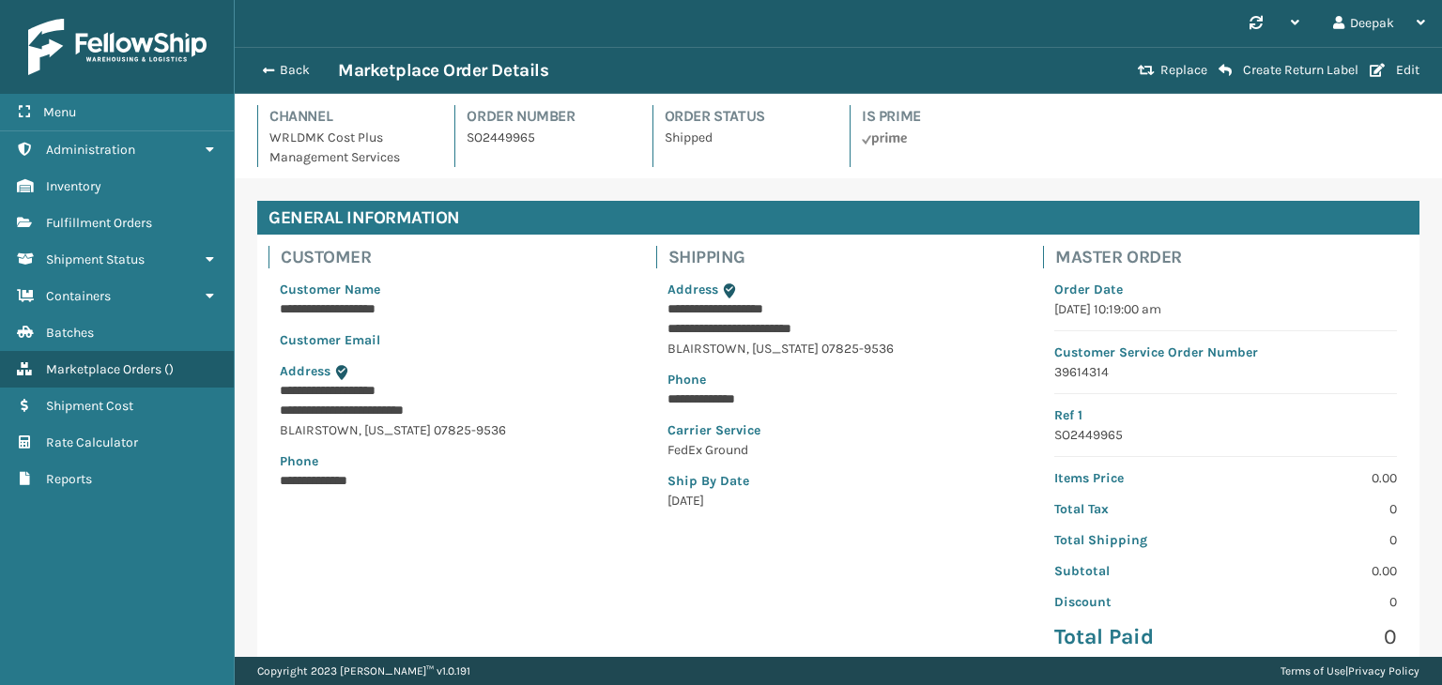
click at [514, 135] on p "SO2449965" at bounding box center [547, 138] width 162 height 20
copy p "SO2449965"
click at [266, 72] on span "button" at bounding box center [265, 70] width 11 height 13
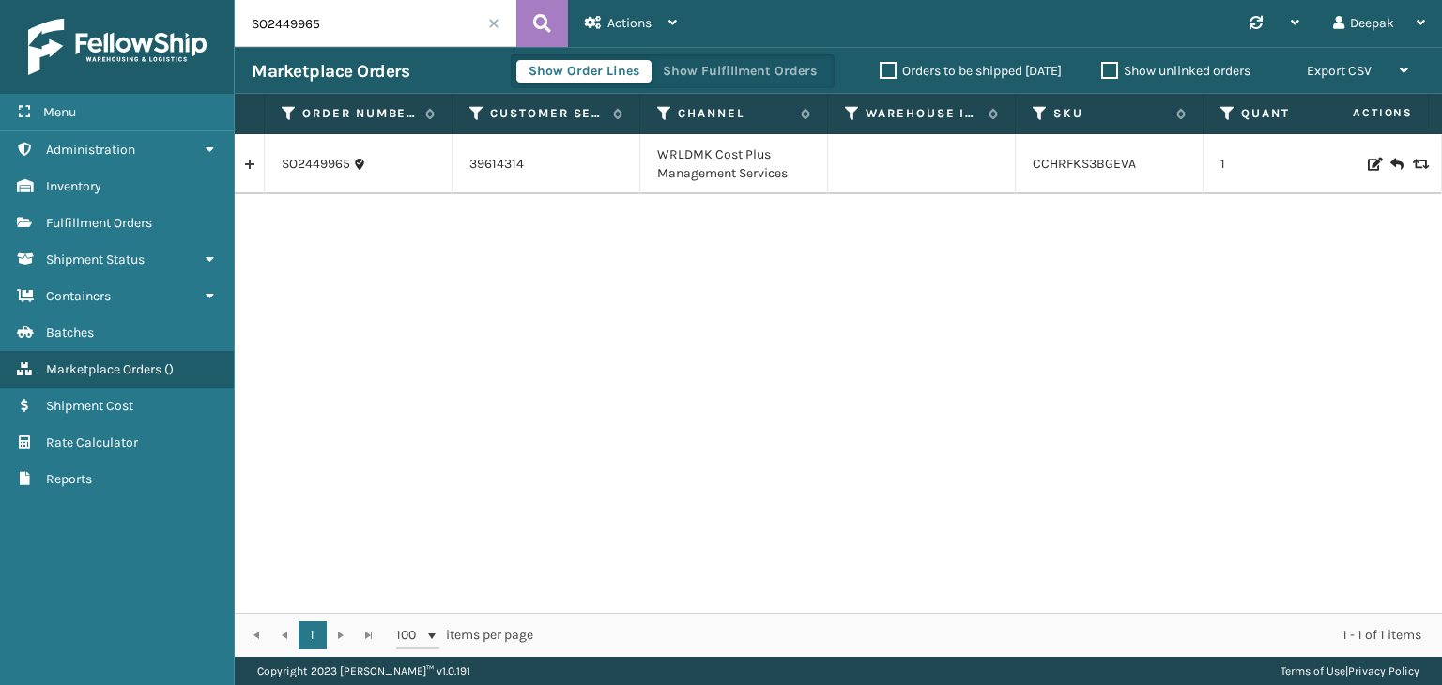
click at [358, 20] on input "SO2449965" at bounding box center [376, 23] width 282 height 47
paste input "8990"
type input "SO2448990"
click at [550, 36] on icon at bounding box center [542, 23] width 18 height 28
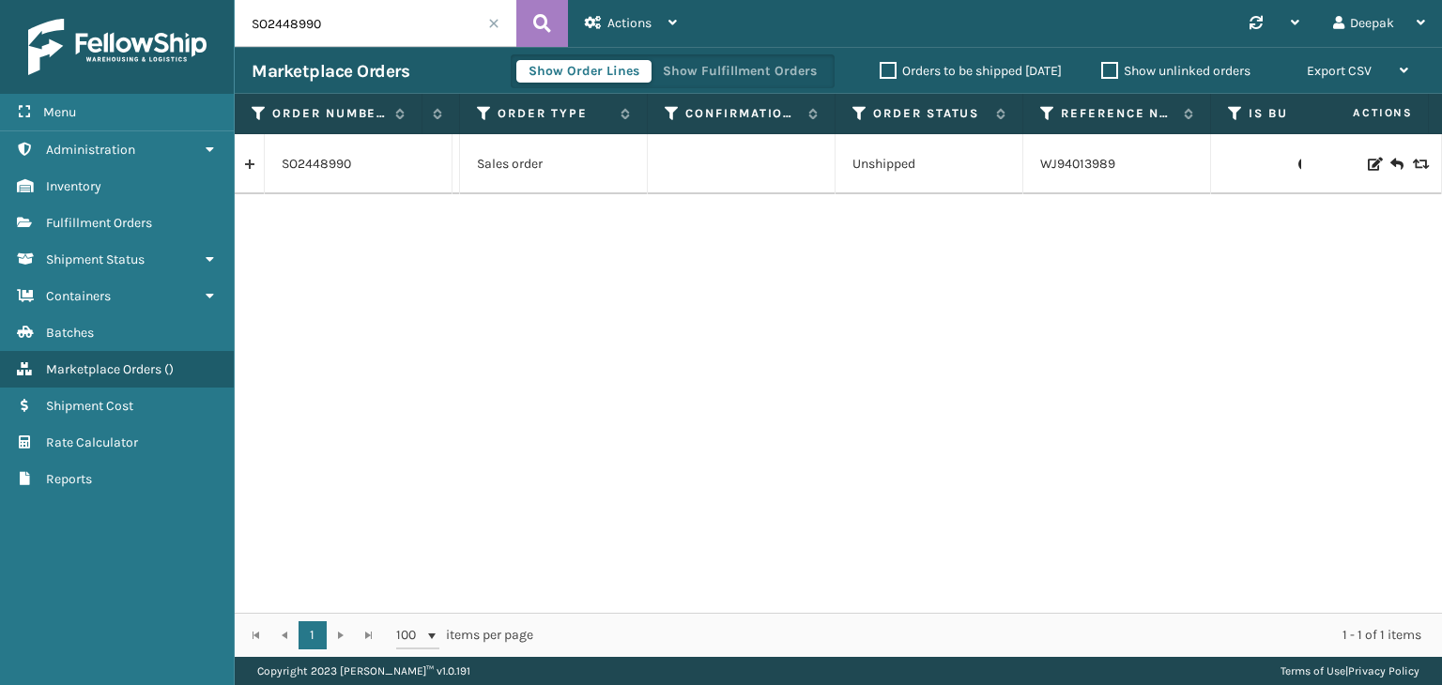
scroll to position [0, 1305]
click at [293, 161] on link "SO2448990" at bounding box center [316, 164] width 69 height 19
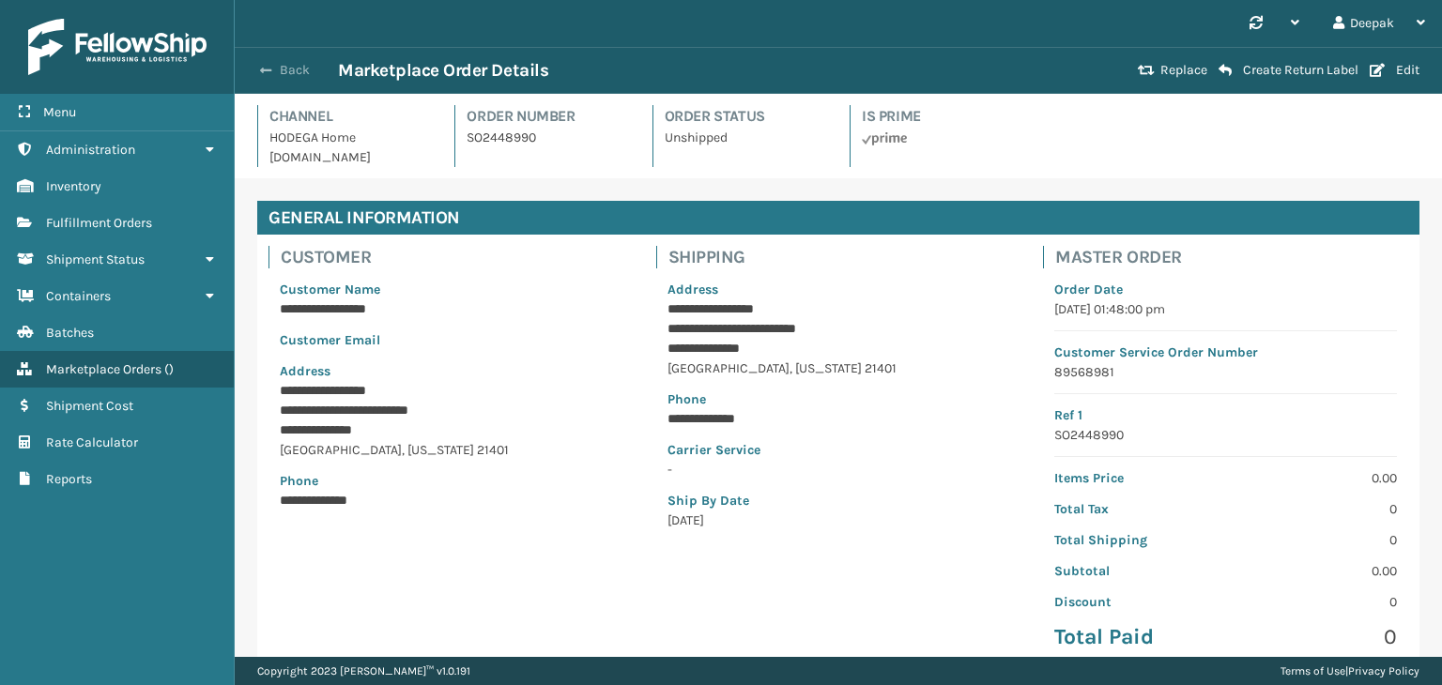
click at [258, 65] on button "Back" at bounding box center [295, 70] width 86 height 17
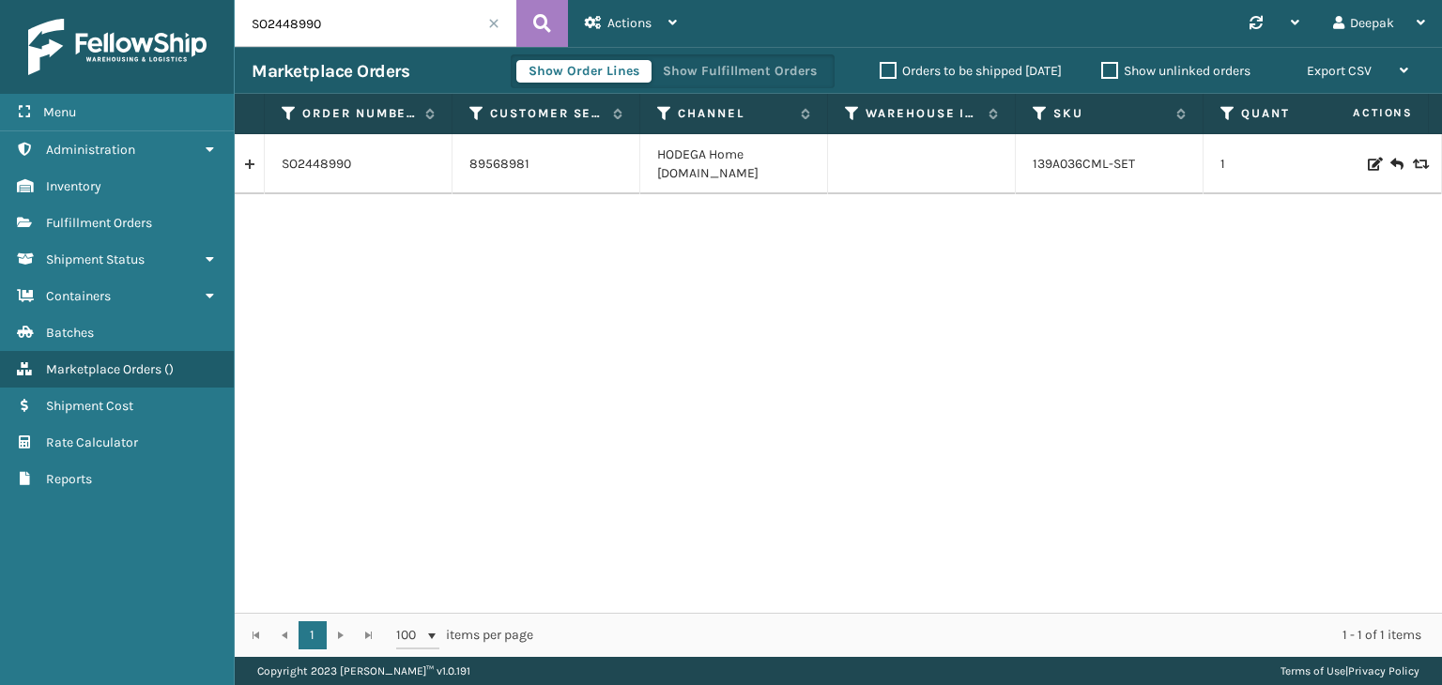
click at [383, 40] on input "SO2448990" at bounding box center [376, 23] width 282 height 47
click at [537, 13] on icon at bounding box center [542, 23] width 18 height 28
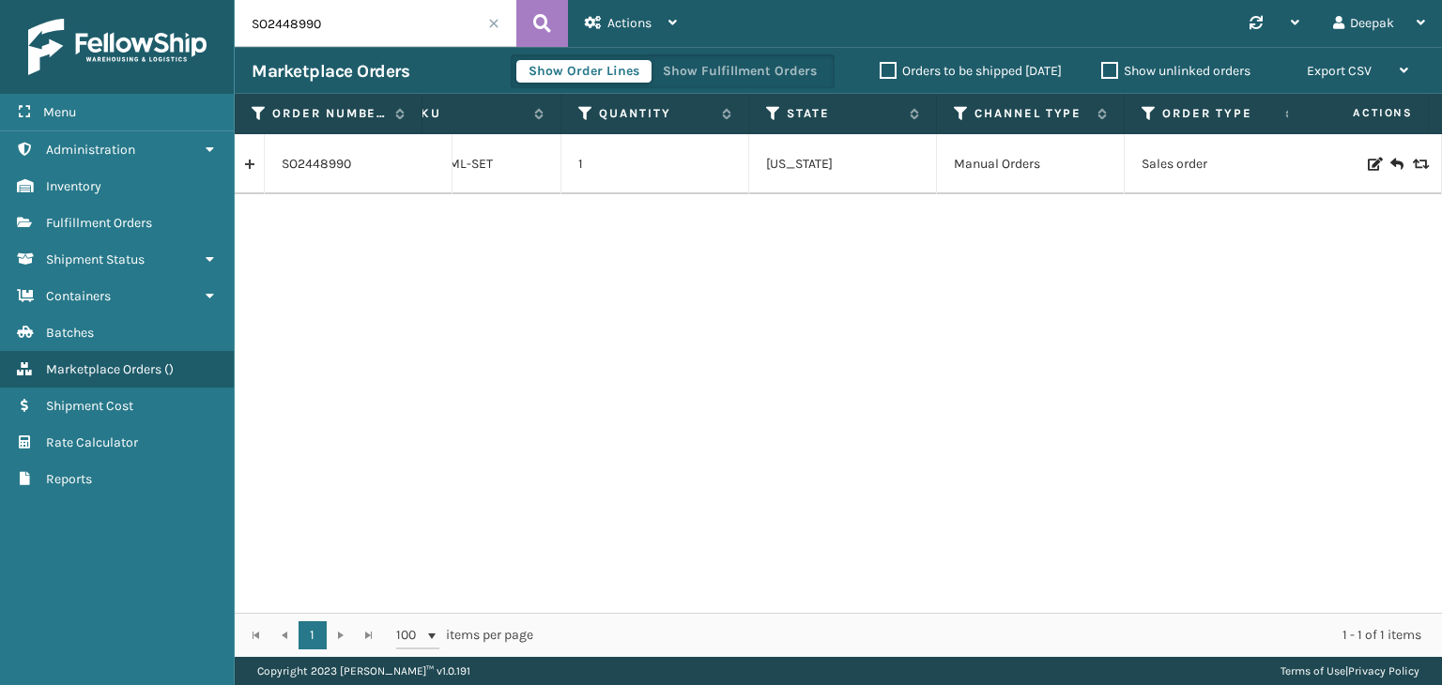
scroll to position [0, 352]
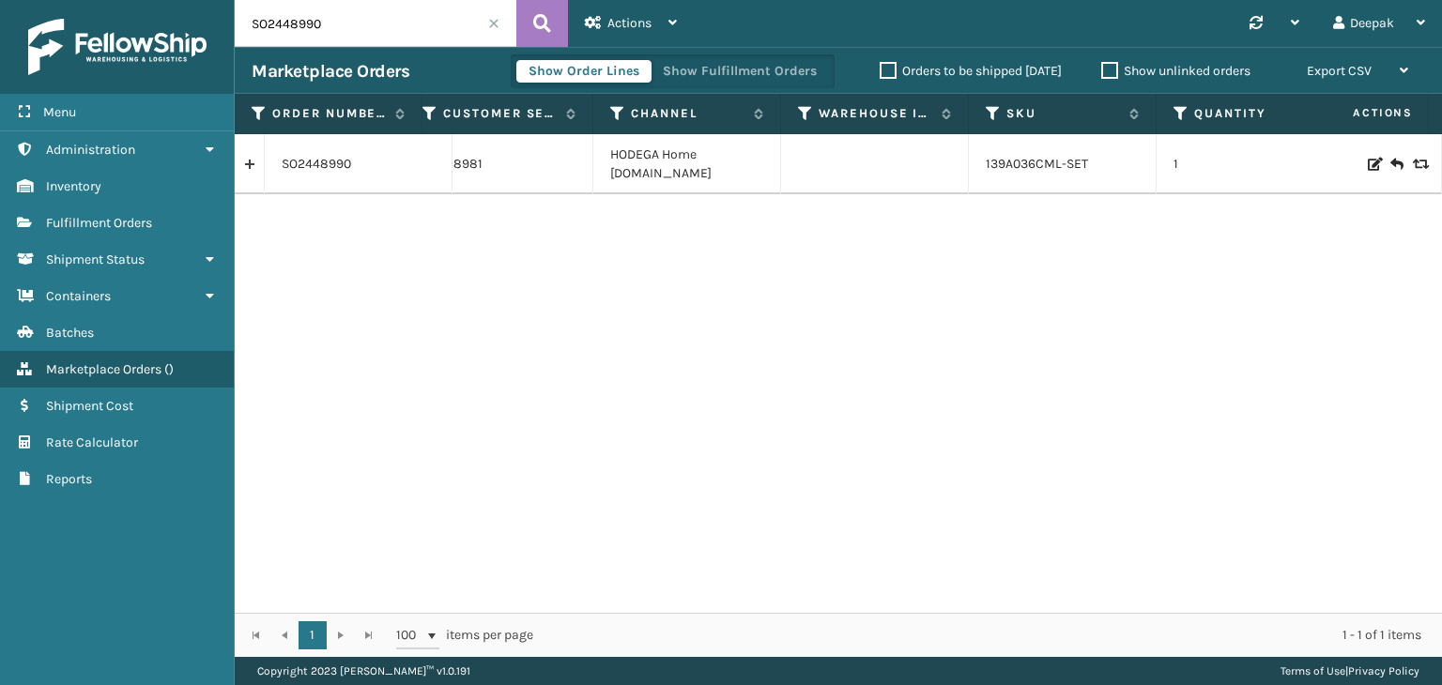
click at [304, 182] on td "SO2448990" at bounding box center [359, 164] width 188 height 60
copy link "SO2448990"
click at [338, 166] on link "SO2448990" at bounding box center [316, 164] width 69 height 19
click at [327, 165] on link "SO2448990" at bounding box center [316, 164] width 69 height 19
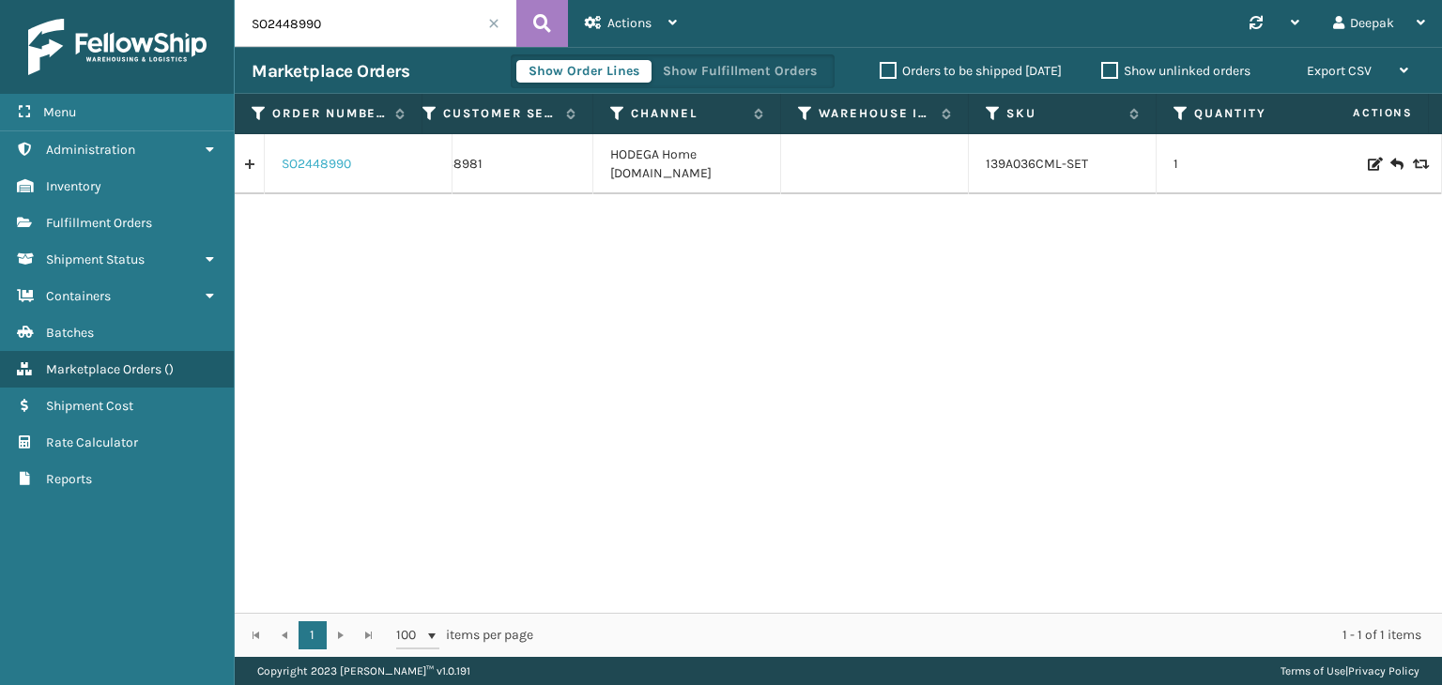
click at [327, 165] on link "SO2448990" at bounding box center [316, 164] width 69 height 19
click at [533, 391] on div "SO2448990 89568981 HODEGA Home [DOMAIN_NAME] 139A036CML-SET 1 [US_STATE] Manual…" at bounding box center [838, 373] width 1207 height 479
click at [67, 361] on span "Marketplace Orders" at bounding box center [103, 369] width 115 height 16
click at [320, 159] on link "SO2448990" at bounding box center [316, 164] width 69 height 19
click at [352, 269] on div "SO2448990 89568981 HODEGA Home [DOMAIN_NAME] 139A036CML-SET 1 [US_STATE] Manual…" at bounding box center [838, 373] width 1207 height 479
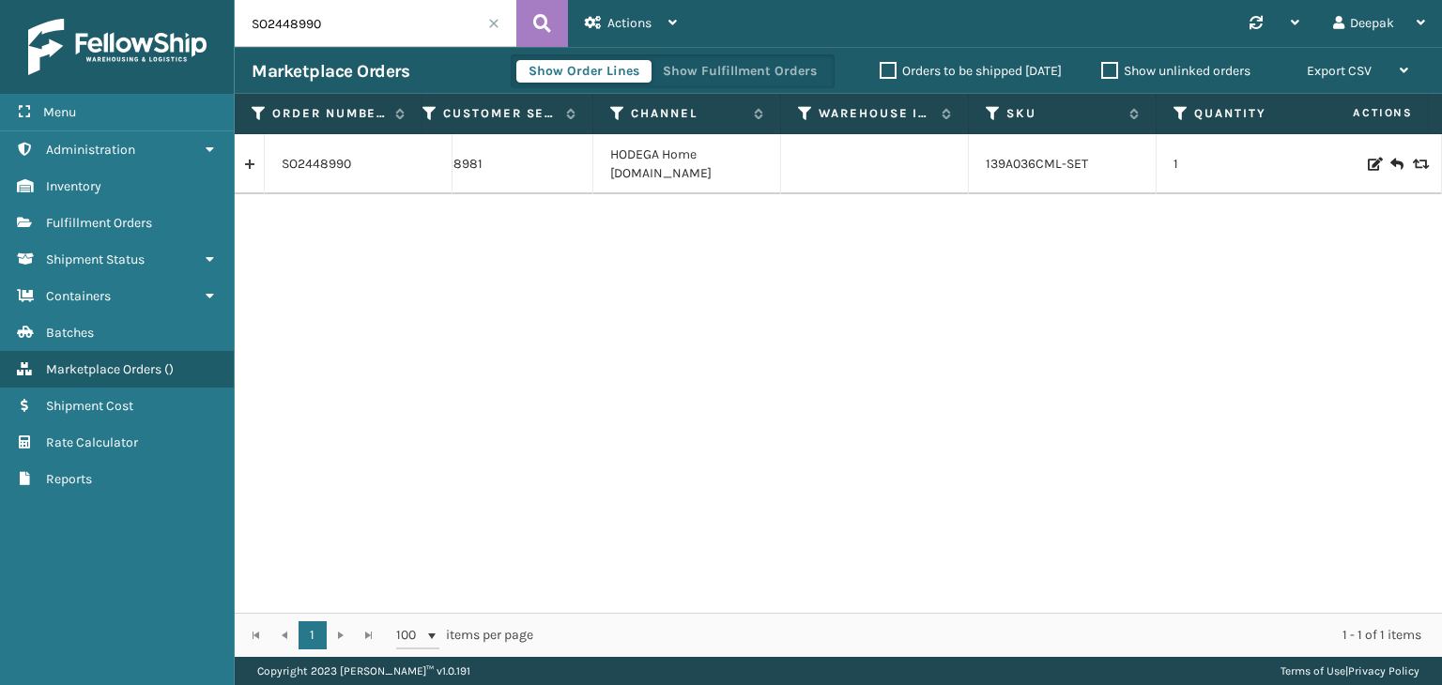
click at [380, 22] on input "SO2448990" at bounding box center [376, 23] width 282 height 47
click at [541, 29] on icon at bounding box center [542, 23] width 18 height 28
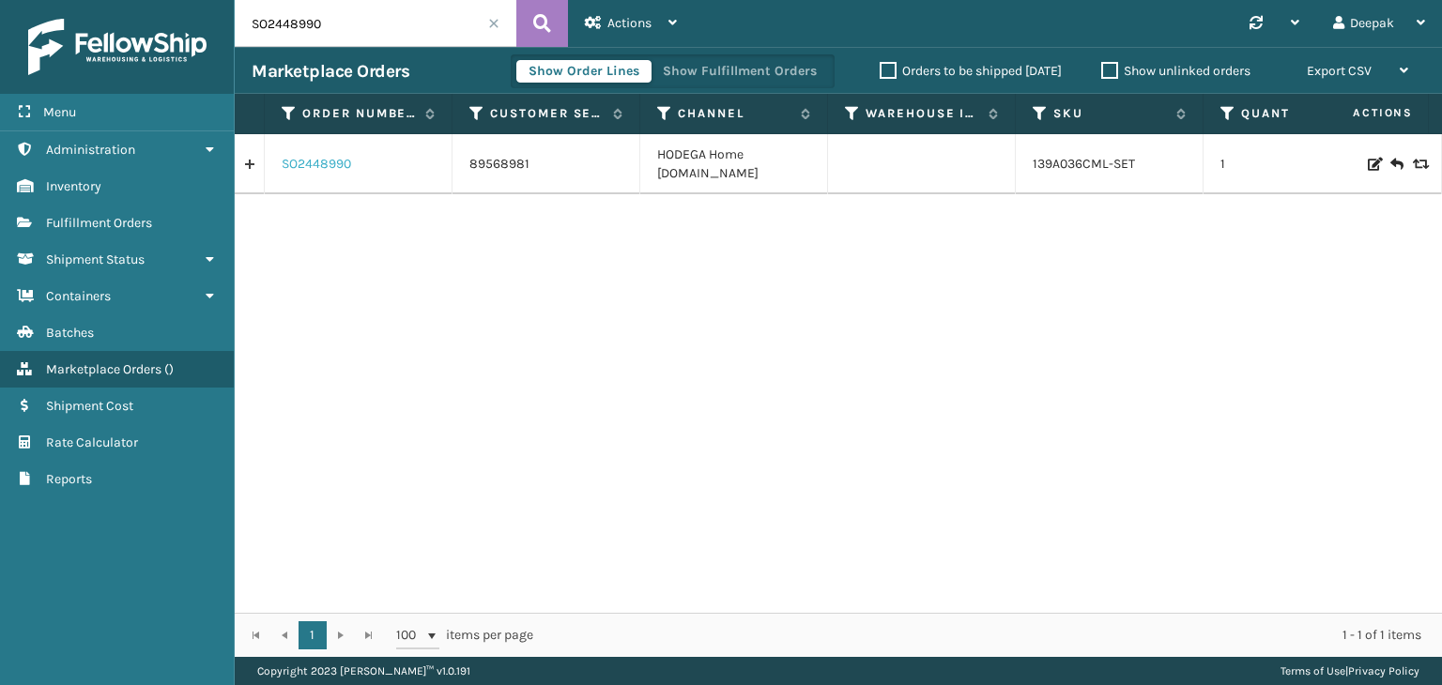
click at [292, 166] on link "SO2448990" at bounding box center [316, 164] width 69 height 19
click at [297, 163] on link "SO2448990" at bounding box center [316, 164] width 69 height 19
click at [244, 162] on link at bounding box center [249, 164] width 29 height 30
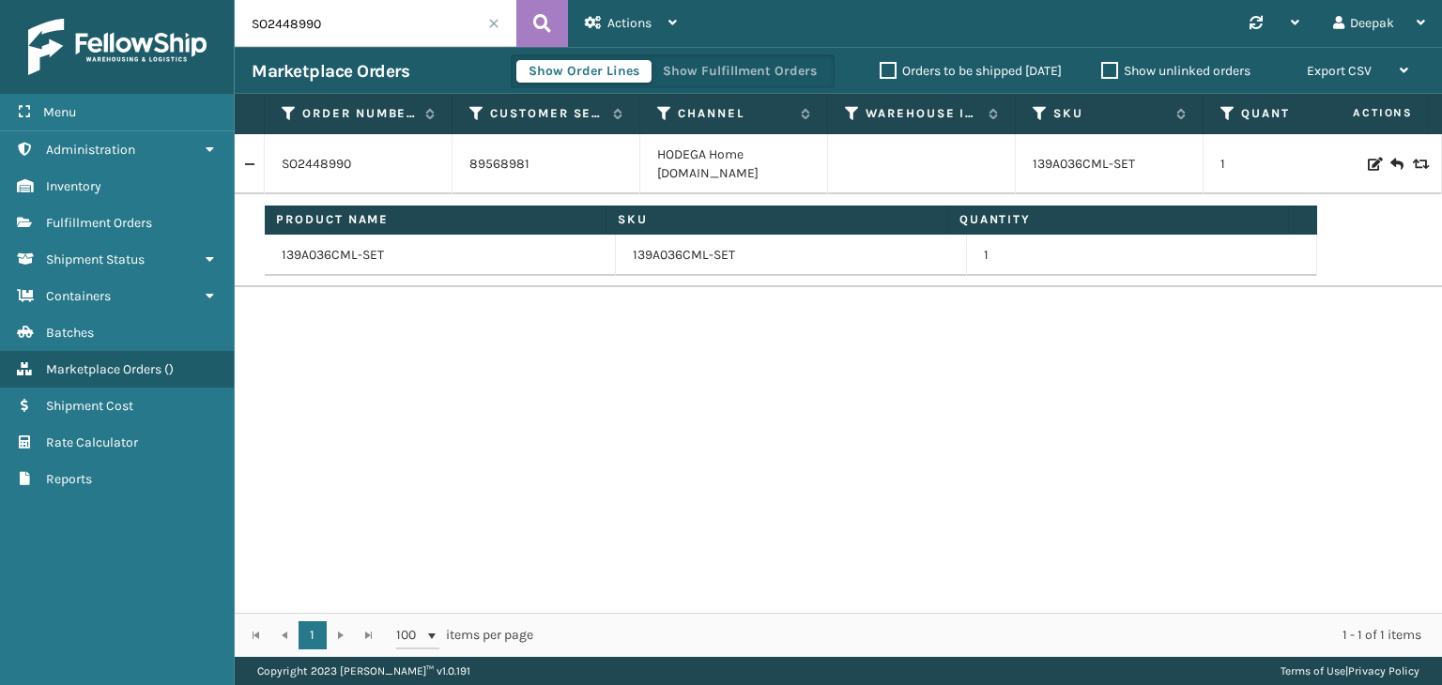
click at [244, 162] on link at bounding box center [249, 164] width 29 height 30
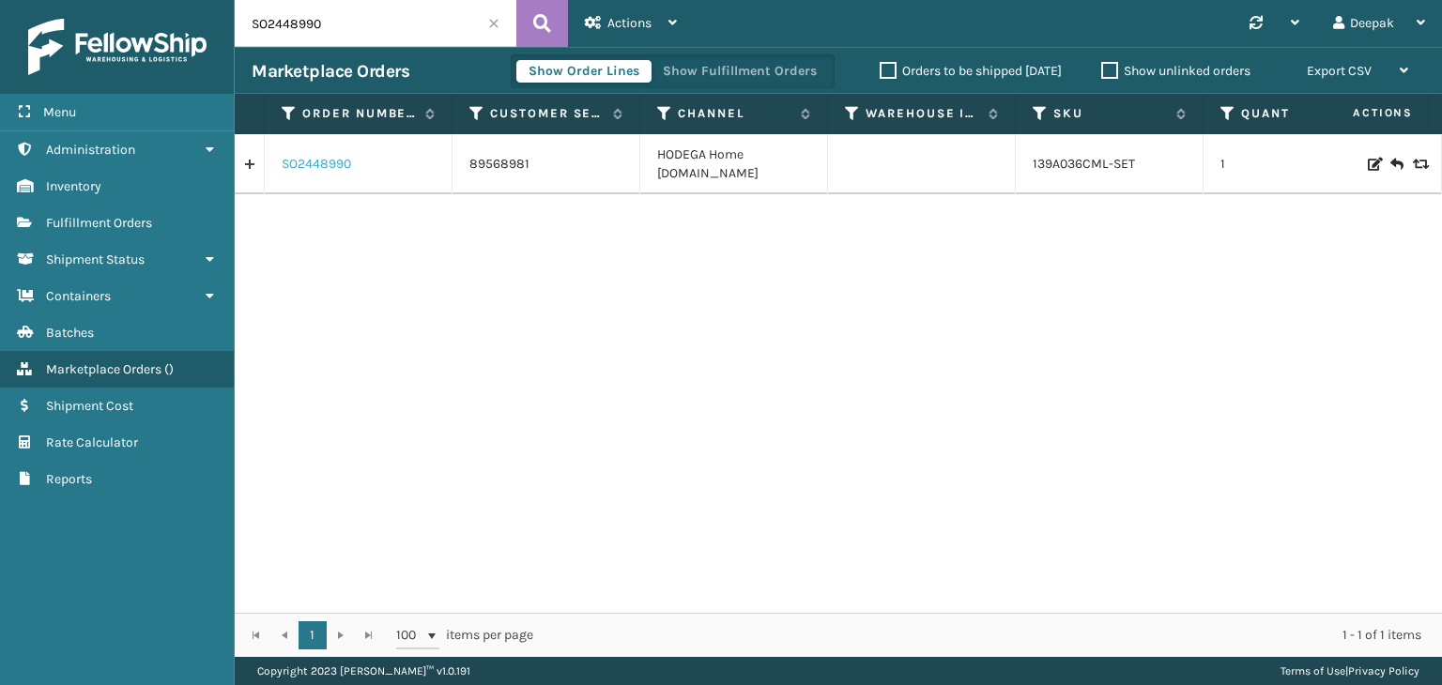
click at [306, 162] on link "SO2448990" at bounding box center [316, 164] width 69 height 19
click at [345, 162] on link "SO2448990" at bounding box center [316, 164] width 69 height 19
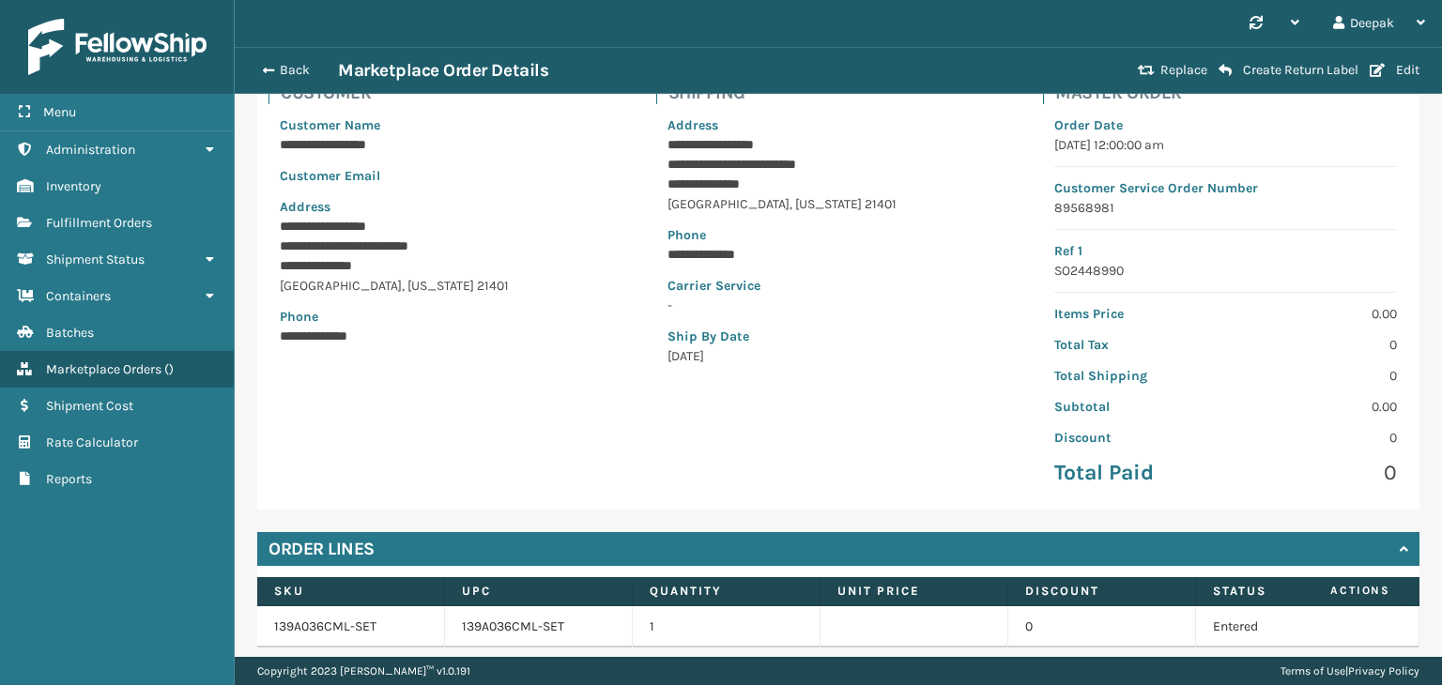
scroll to position [283, 0]
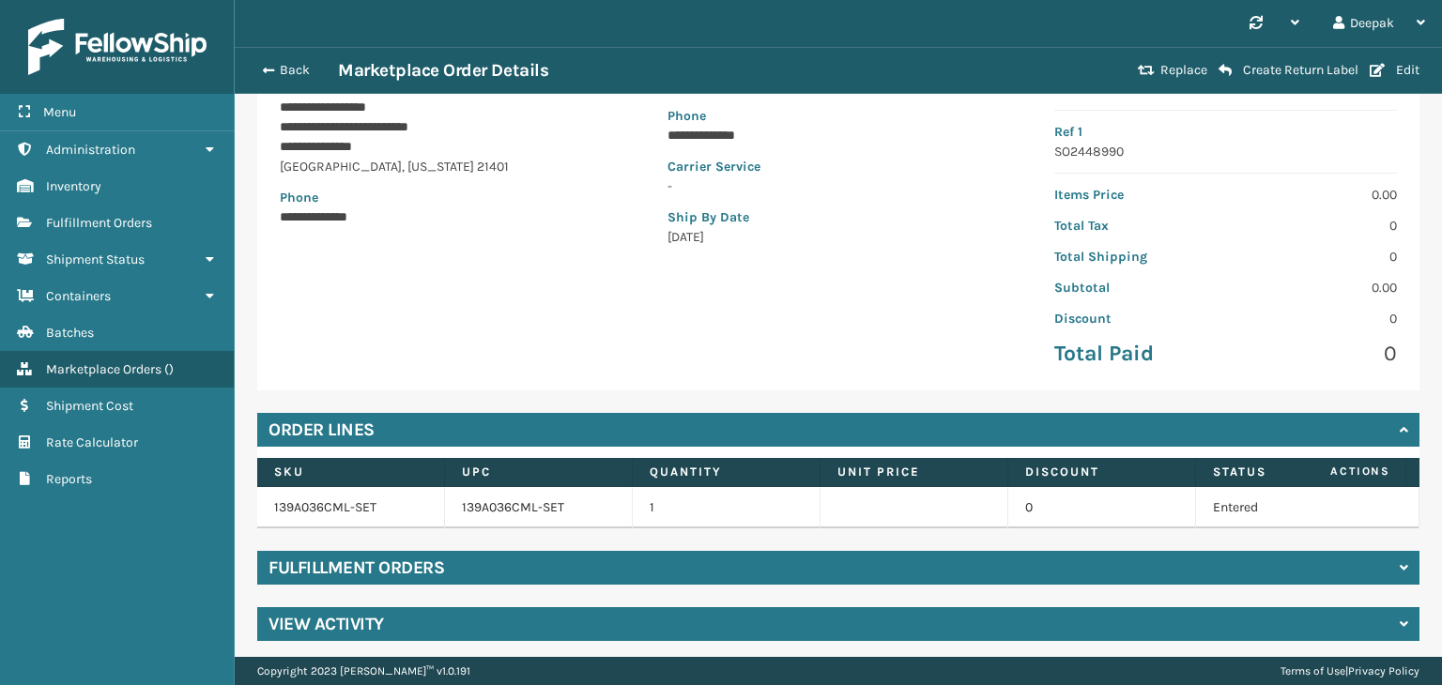
click at [883, 560] on div "Fulfillment Orders" at bounding box center [838, 568] width 1162 height 34
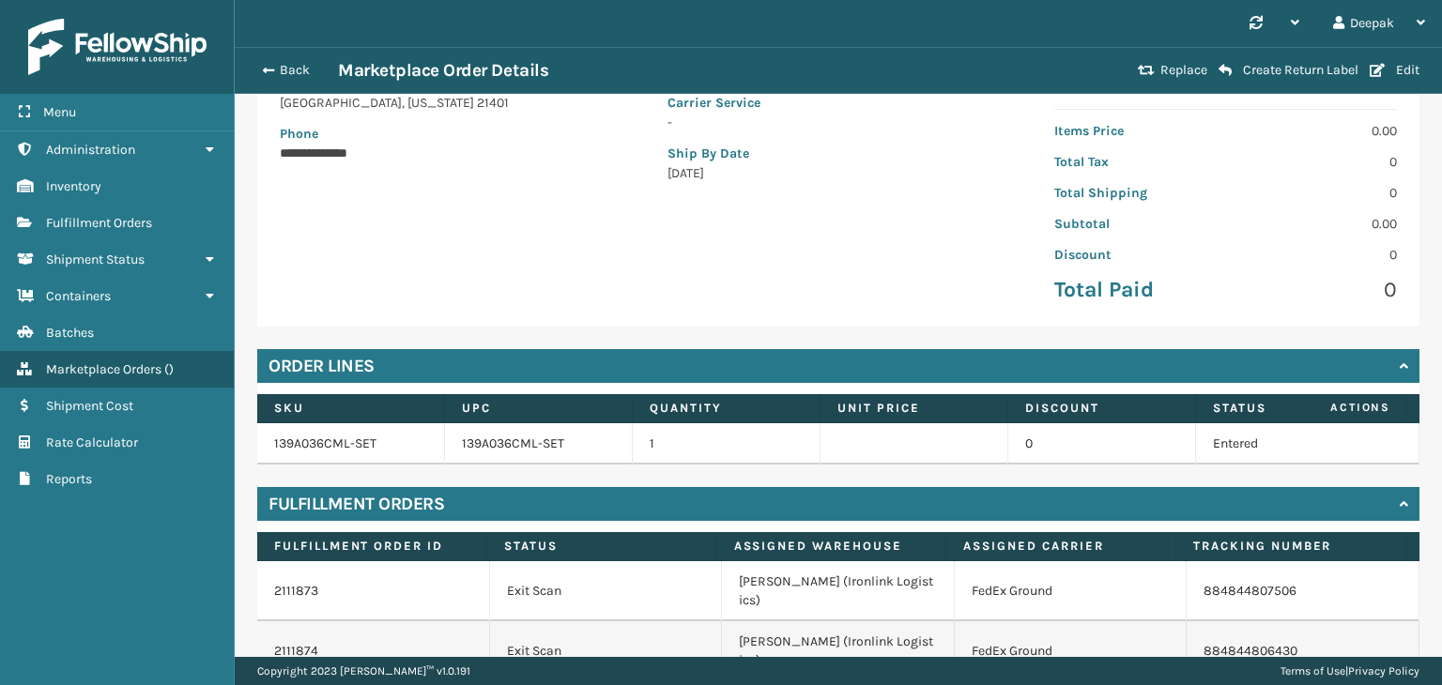
scroll to position [405, 0]
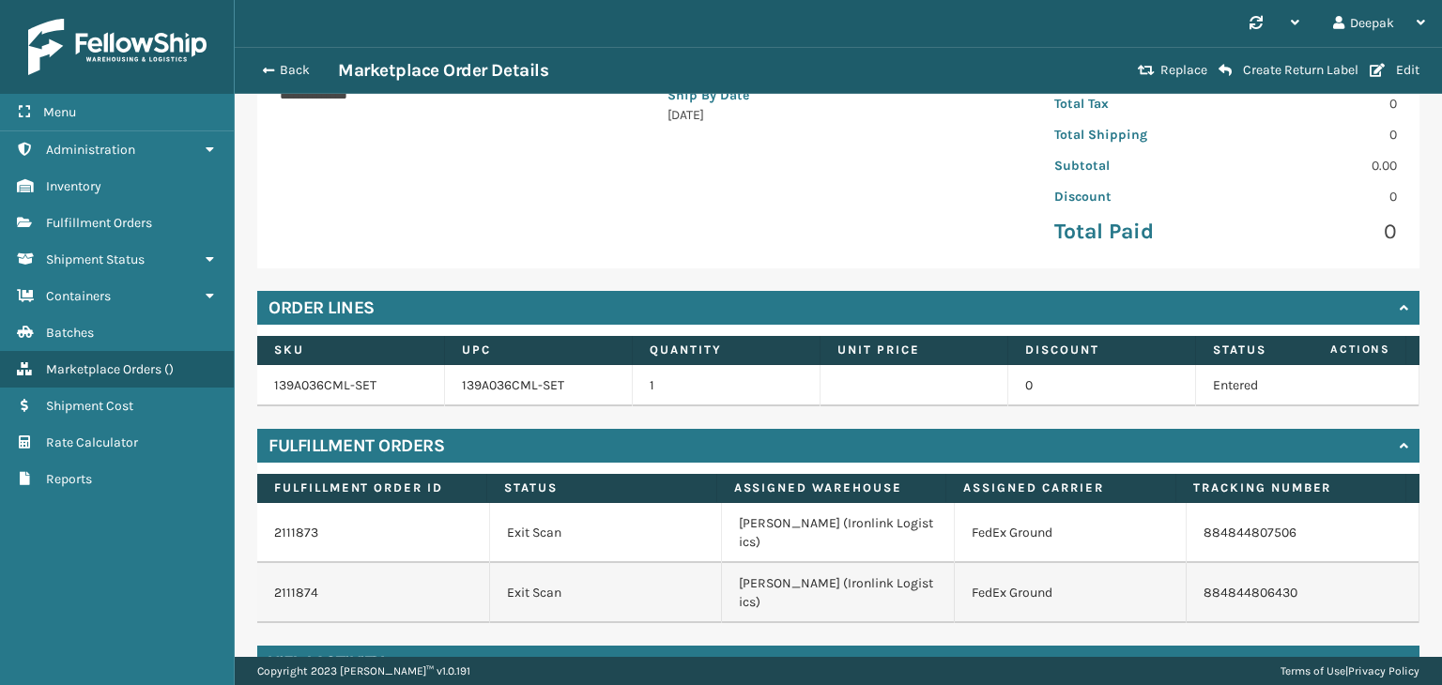
click at [1295, 519] on td "884844807506" at bounding box center [1302, 533] width 233 height 60
copy link "884844807506"
click at [1313, 563] on td "884844806430" at bounding box center [1302, 593] width 233 height 60
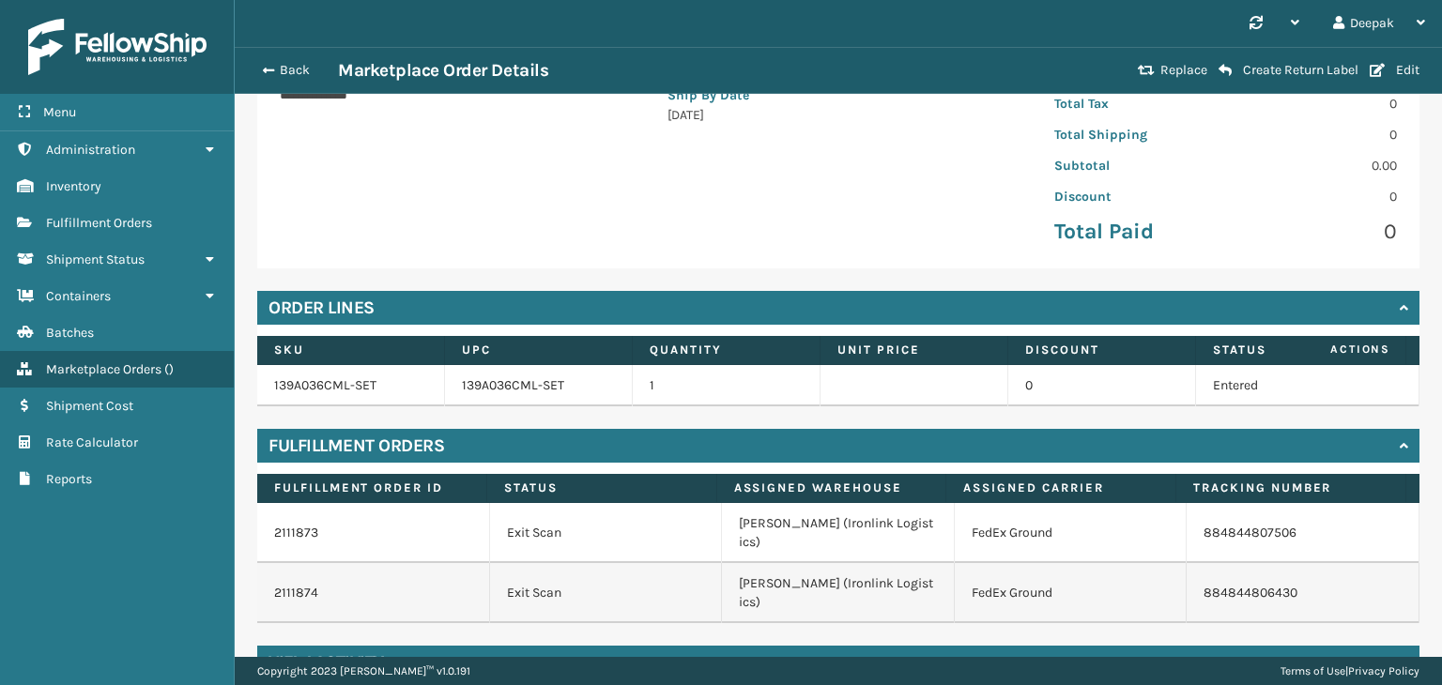
click at [1313, 563] on td "884844806430" at bounding box center [1302, 593] width 233 height 60
copy div "884844806430"
click at [408, 365] on td "139A036CML-SET" at bounding box center [351, 385] width 188 height 41
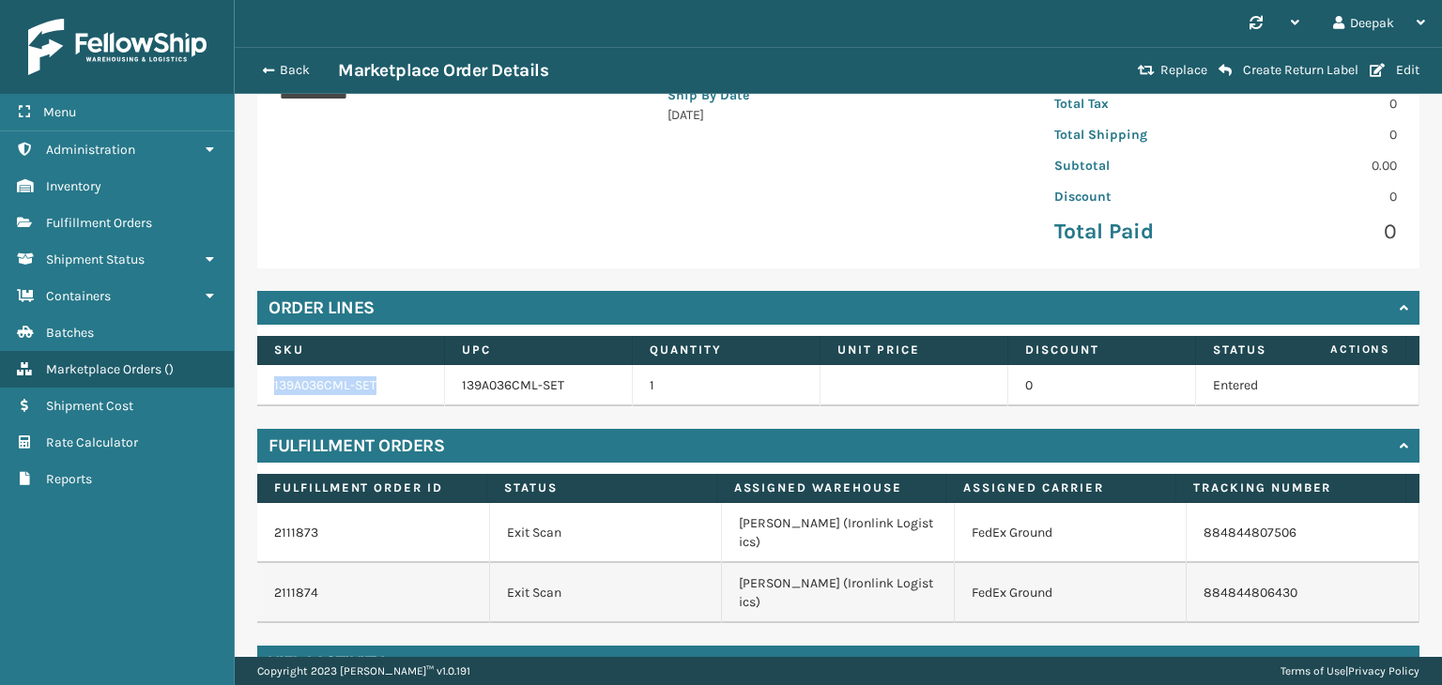
click at [408, 365] on td "139A036CML-SET" at bounding box center [351, 385] width 188 height 41
copy link "139A036CML-SET"
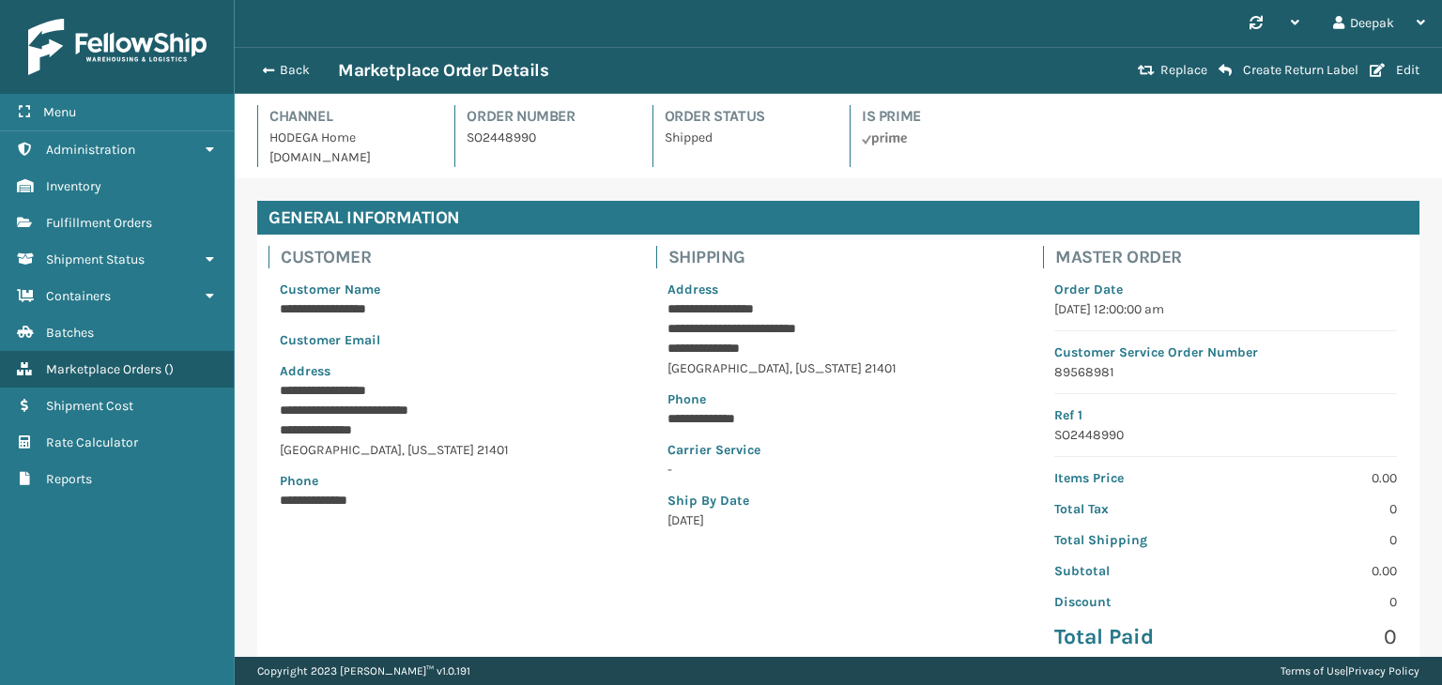
click at [732, 137] on p "Shipped" at bounding box center [746, 138] width 162 height 20
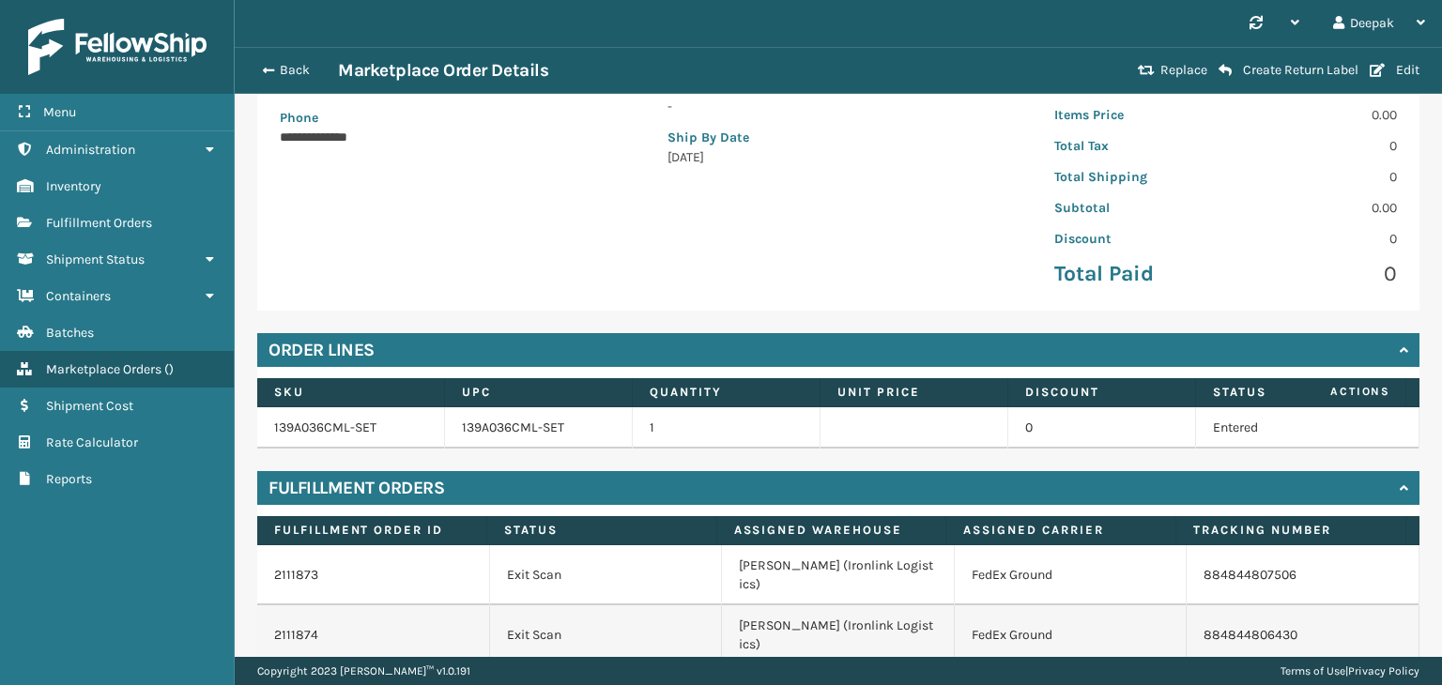
scroll to position [405, 0]
